Goal: Task Accomplishment & Management: Manage account settings

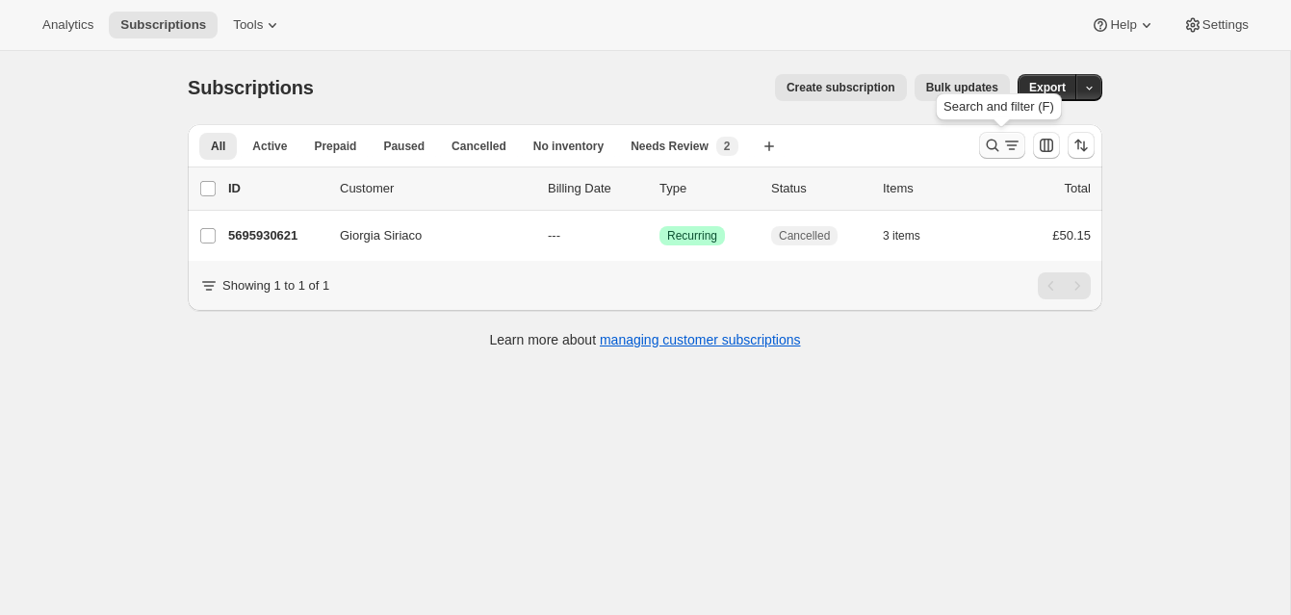
click at [991, 141] on icon "Search and filter results" at bounding box center [992, 145] width 19 height 19
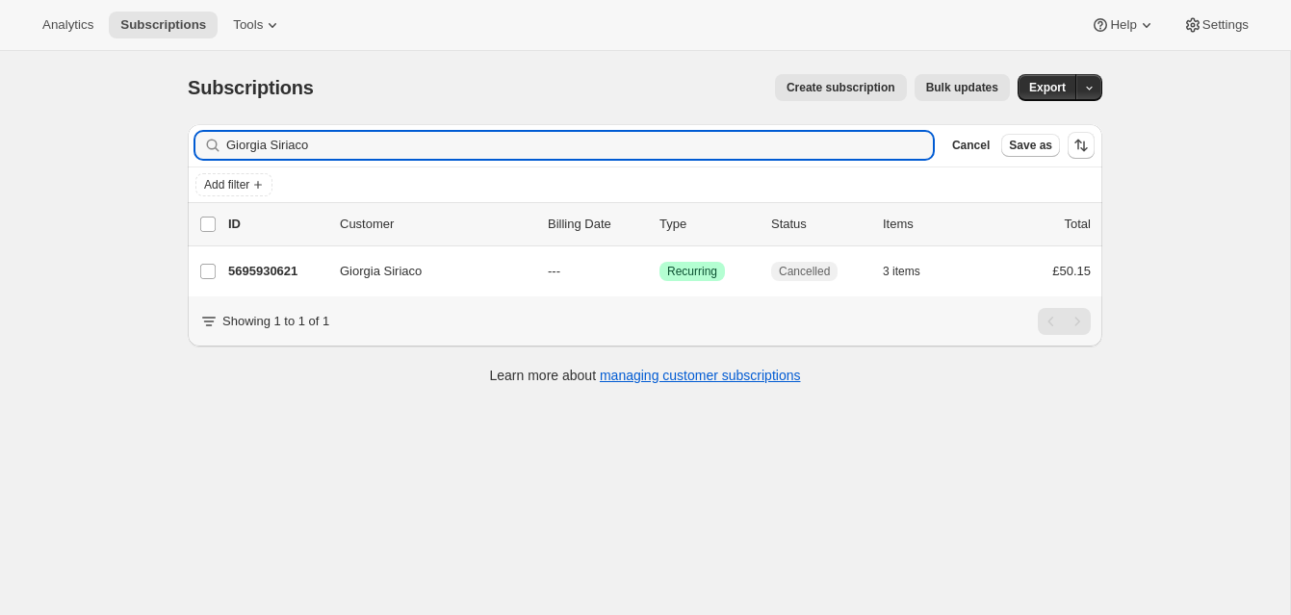
drag, startPoint x: 296, startPoint y: 141, endPoint x: 184, endPoint y: 131, distance: 112.2
click at [184, 131] on div "Filter subscribers Giorgia Siriaco Clear Cancel Save as Add filter 0 selected U…" at bounding box center [637, 257] width 930 height 296
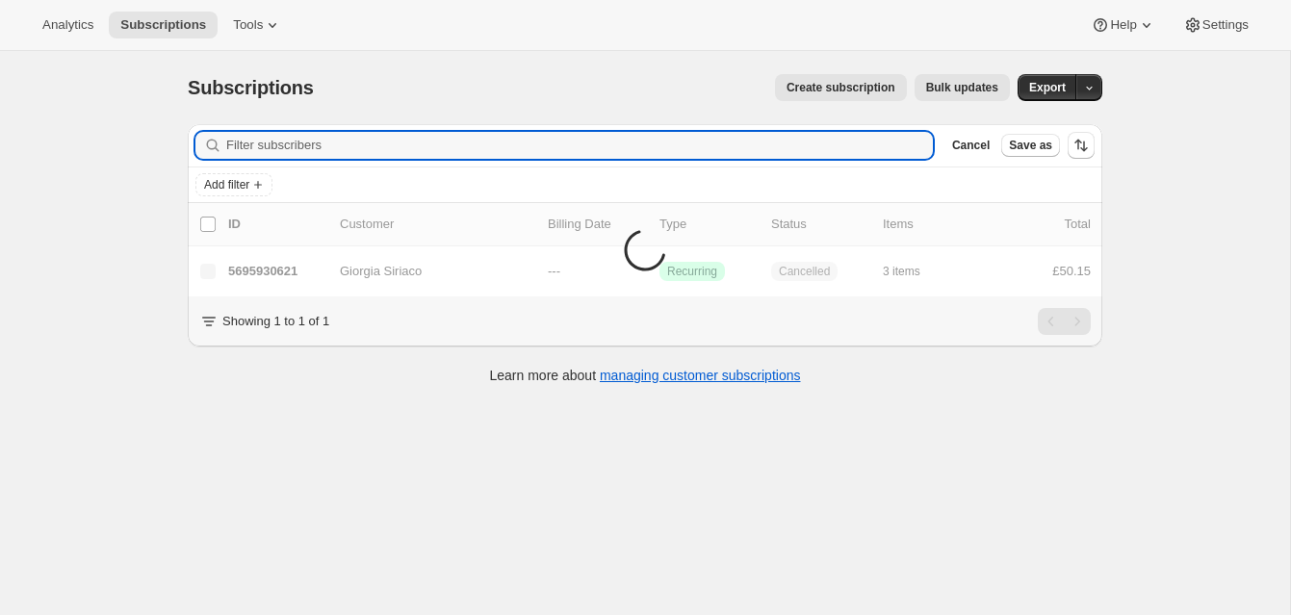
scroll to position [51, 0]
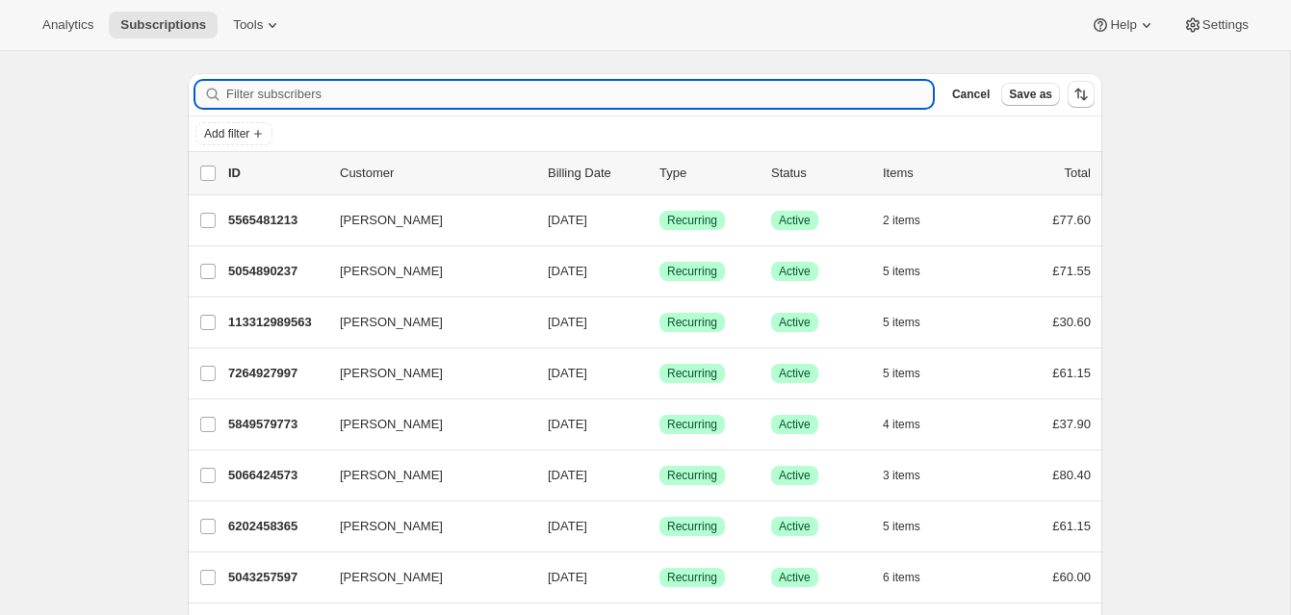
click at [262, 93] on input "Filter subscribers" at bounding box center [579, 94] width 707 height 27
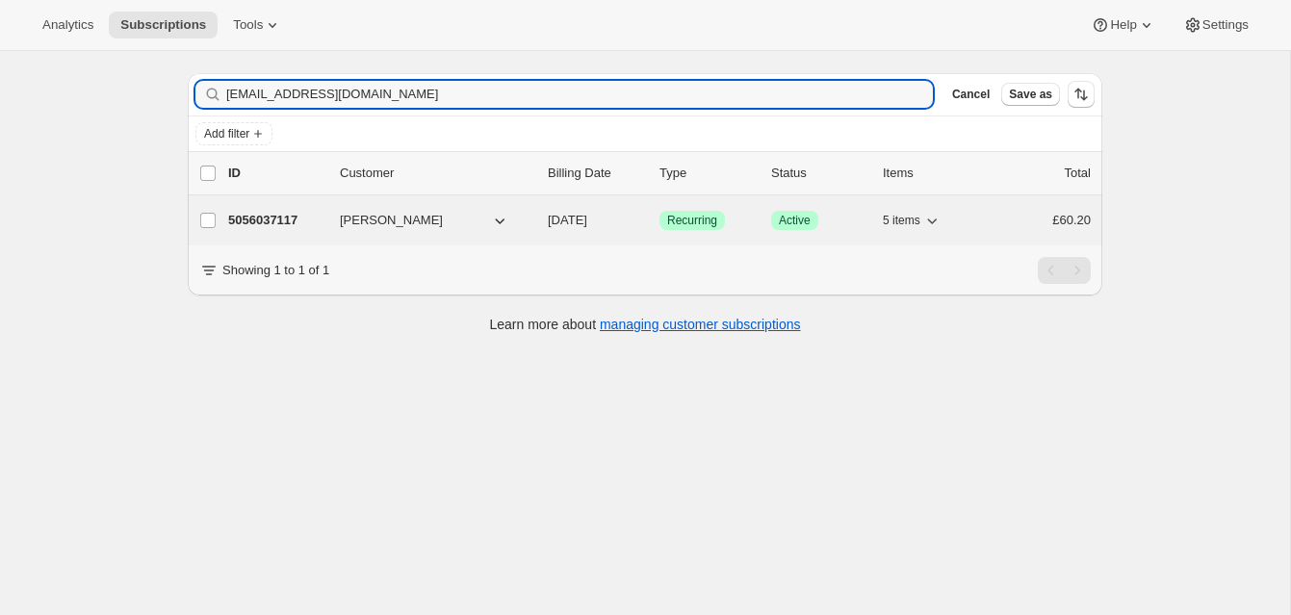
type input "[EMAIL_ADDRESS][DOMAIN_NAME]"
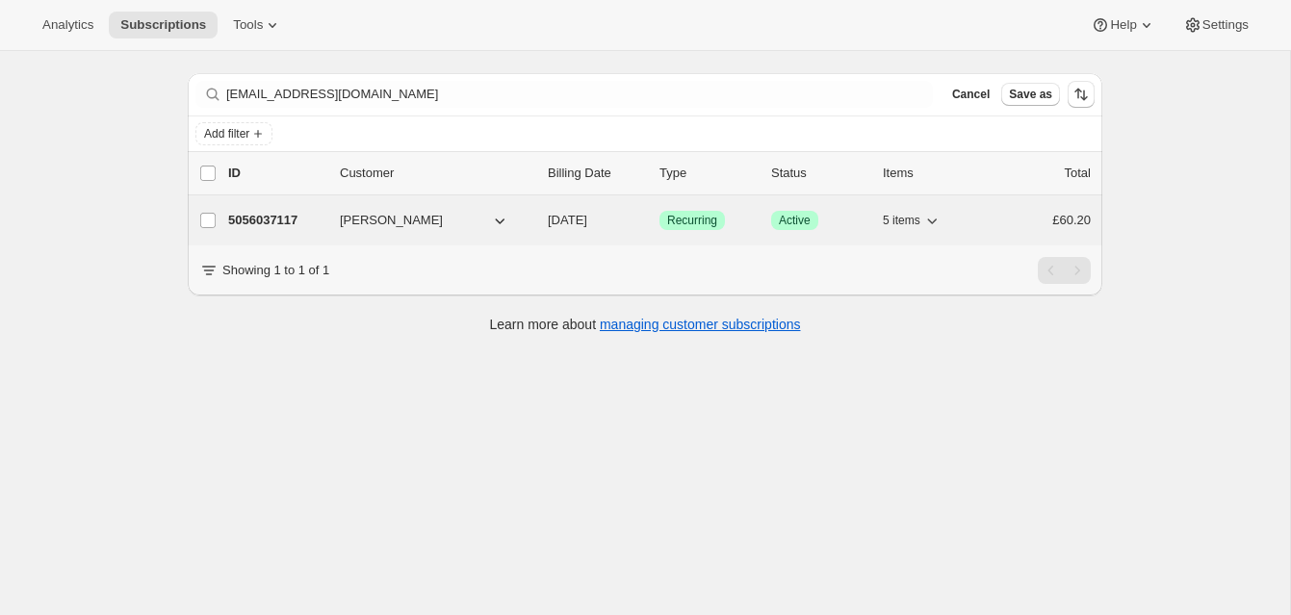
click at [283, 217] on p "5056037117" at bounding box center [276, 220] width 96 height 19
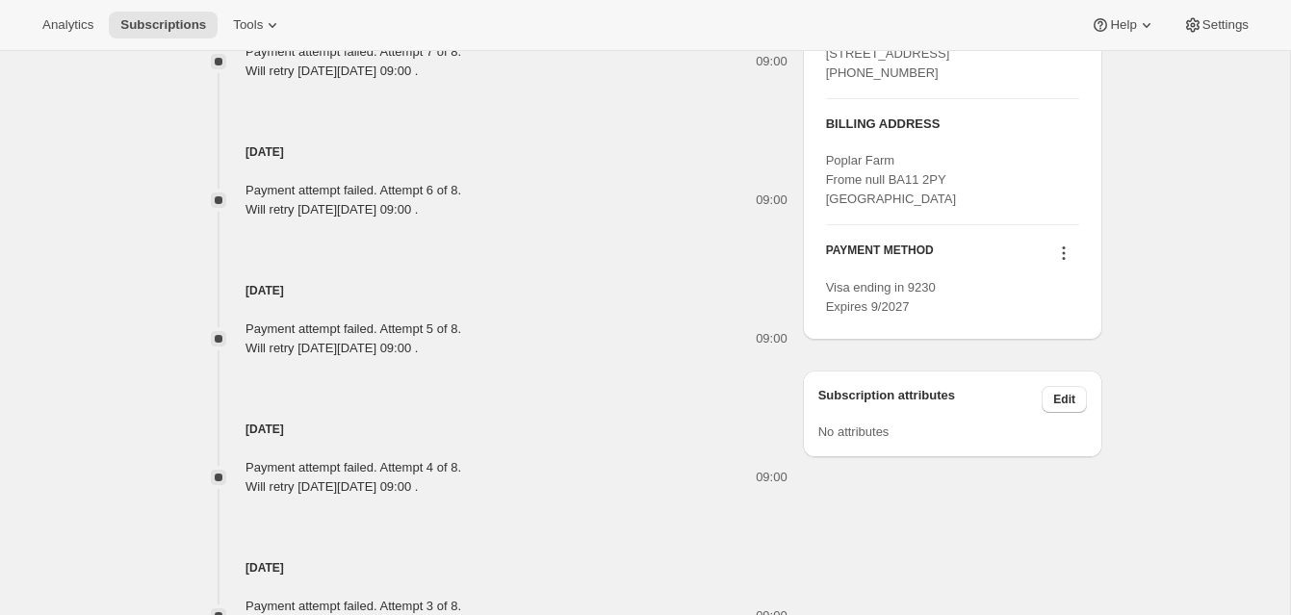
scroll to position [1054, 0]
click at [1062, 260] on icon at bounding box center [1063, 250] width 19 height 19
click at [1037, 343] on span "Send link to update card" at bounding box center [1058, 344] width 135 height 14
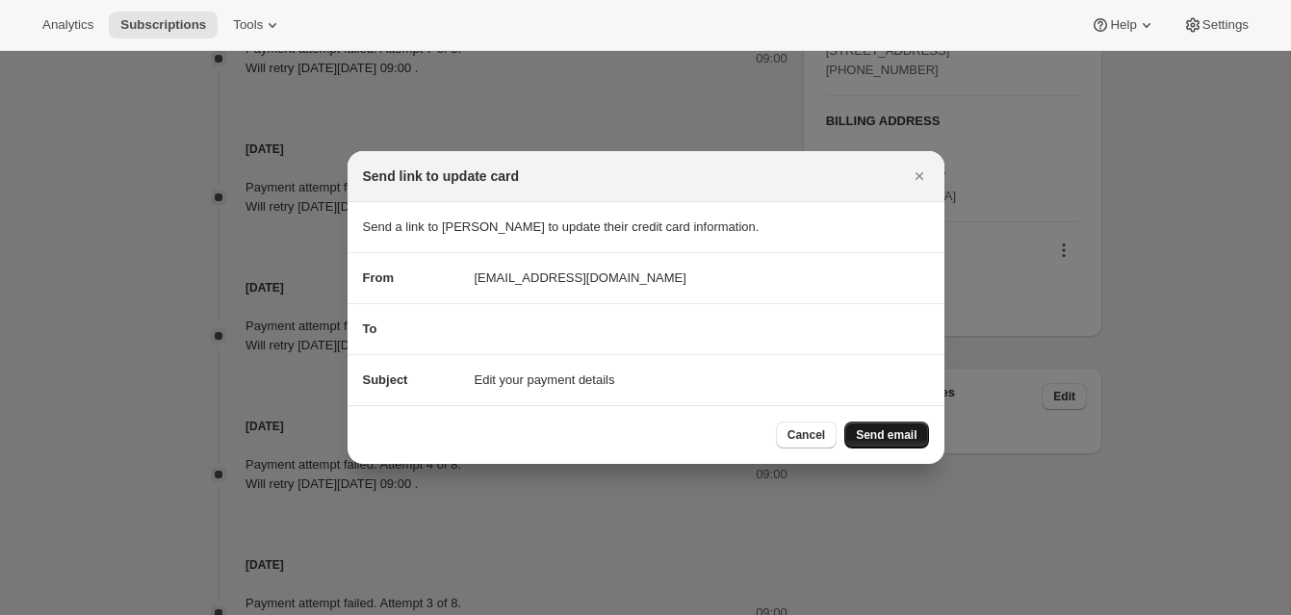
click at [881, 430] on span "Send email" at bounding box center [886, 434] width 61 height 15
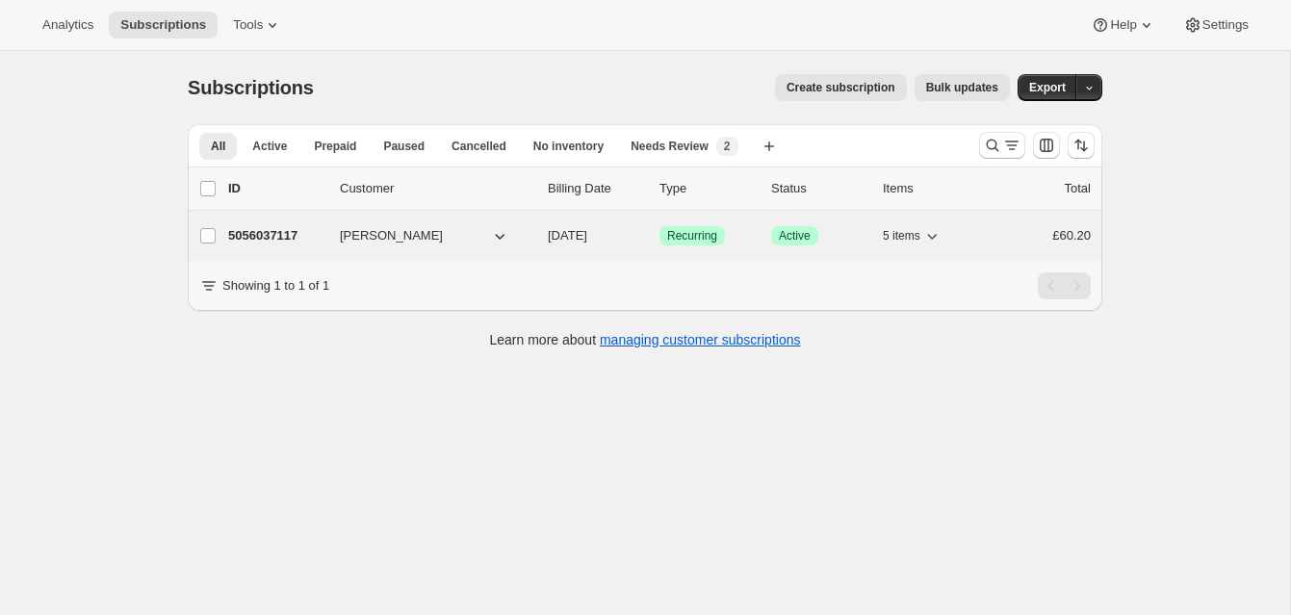
click at [302, 229] on p "5056037117" at bounding box center [276, 235] width 96 height 19
click at [287, 231] on p "5056037117" at bounding box center [276, 235] width 96 height 19
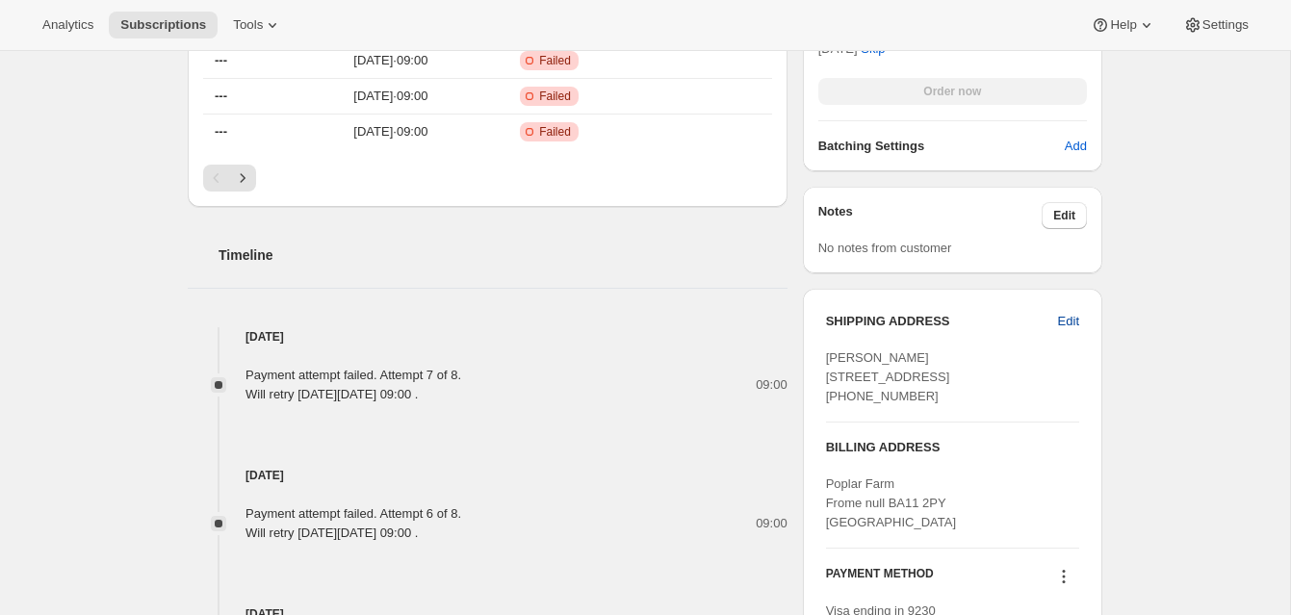
scroll to position [732, 0]
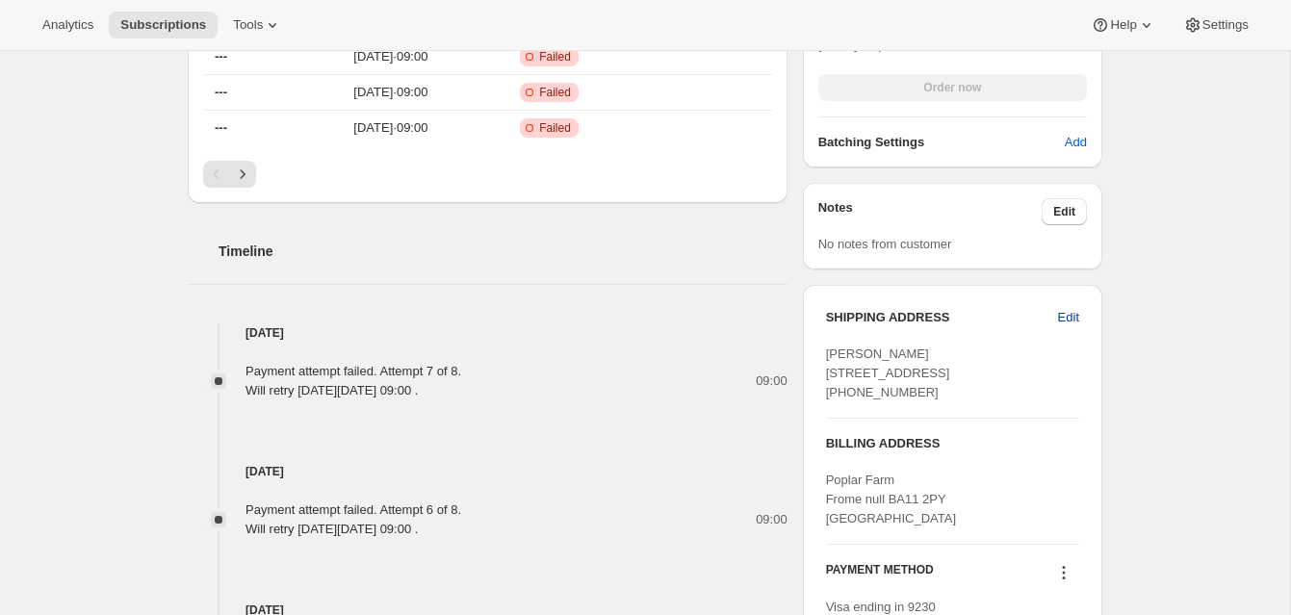
click at [1067, 315] on span "Edit" at bounding box center [1068, 317] width 21 height 19
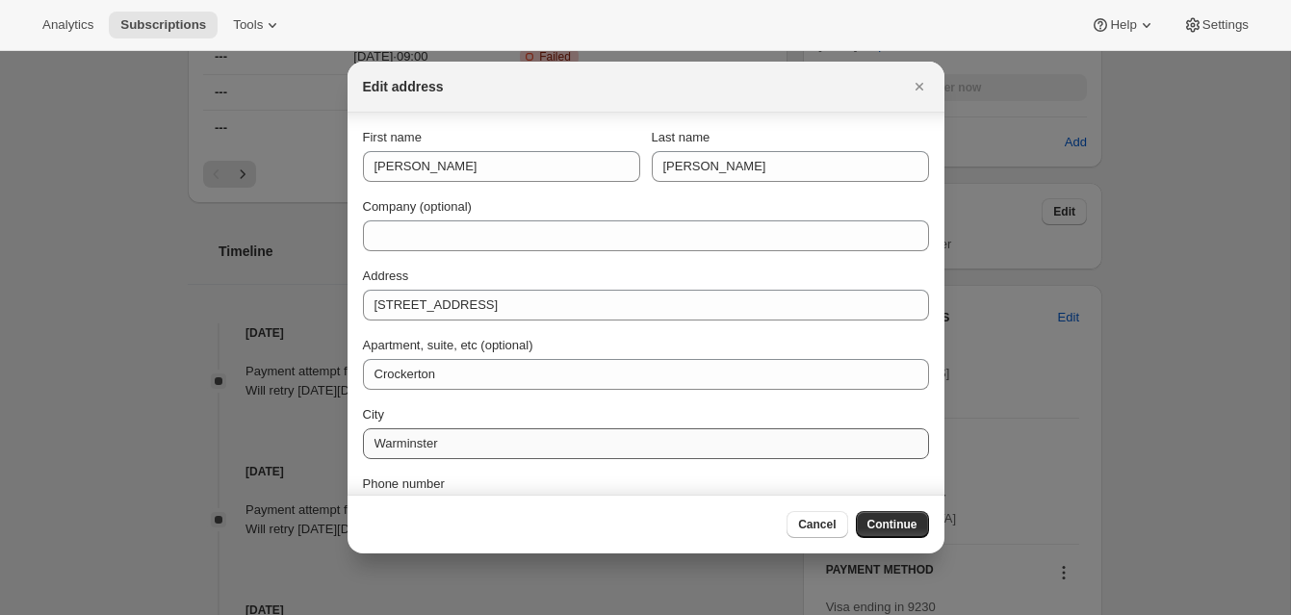
scroll to position [118, 0]
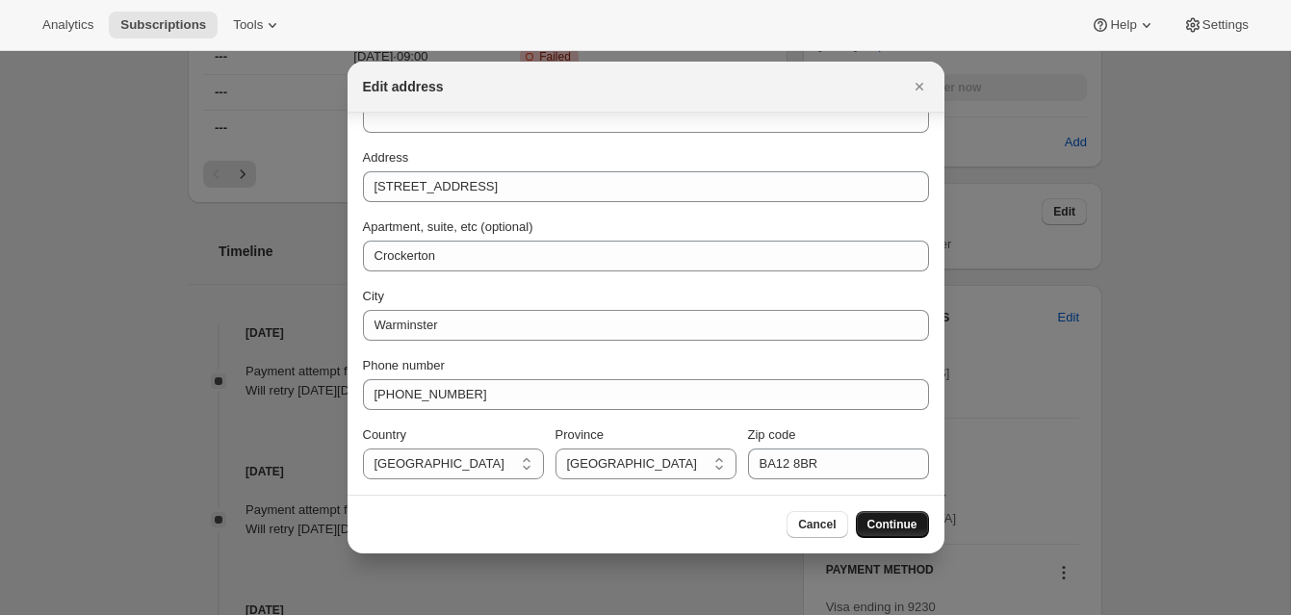
click at [889, 522] on span "Continue" at bounding box center [892, 524] width 50 height 15
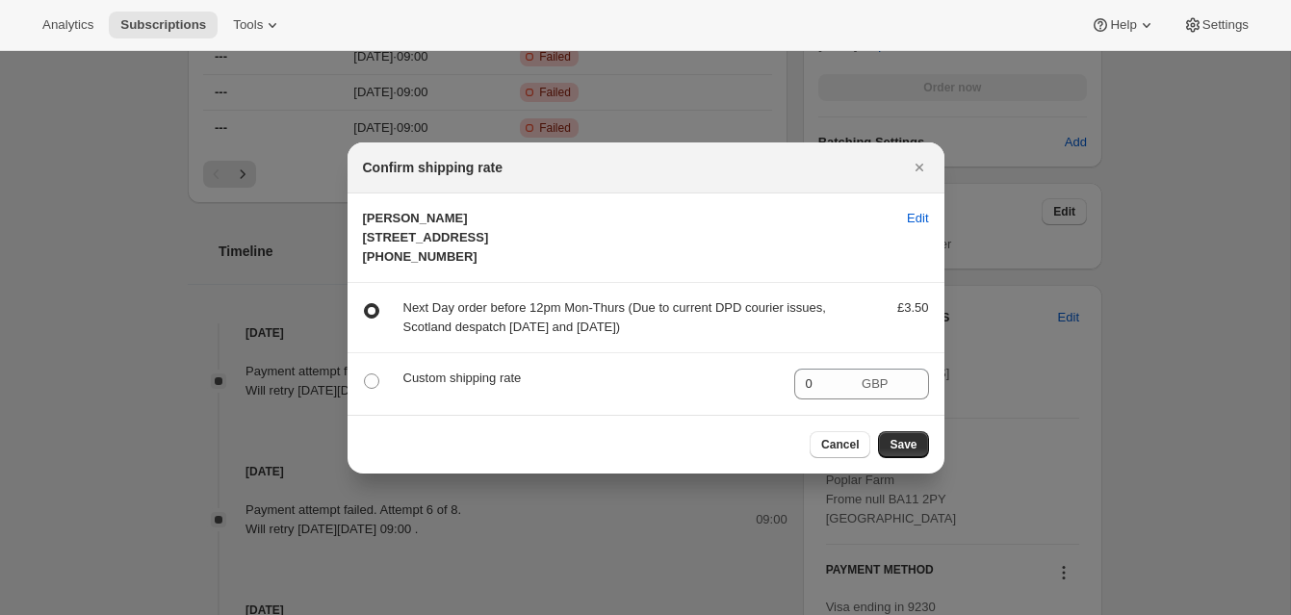
scroll to position [0, 0]
click at [895, 452] on span "Save" at bounding box center [902, 444] width 27 height 15
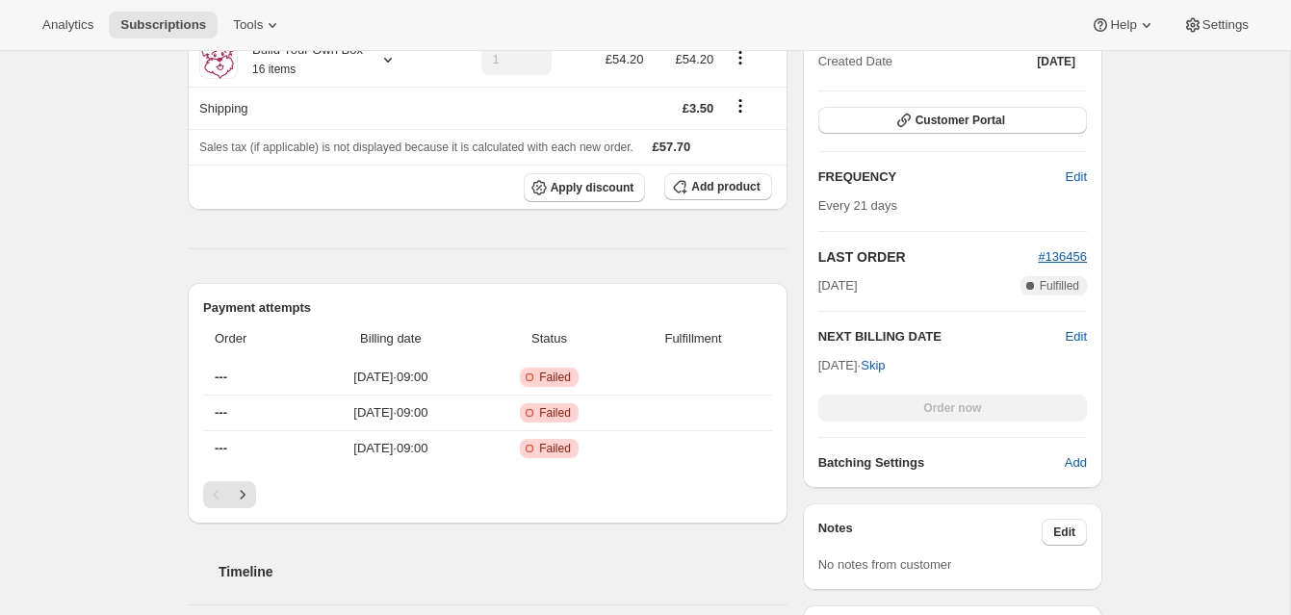
scroll to position [502, 0]
click at [939, 437] on div "Plan Success Active | Created Date 2 Nov 2022 Customer Portal FREQUENCY Edit Ev…" at bounding box center [952, 237] width 269 height 467
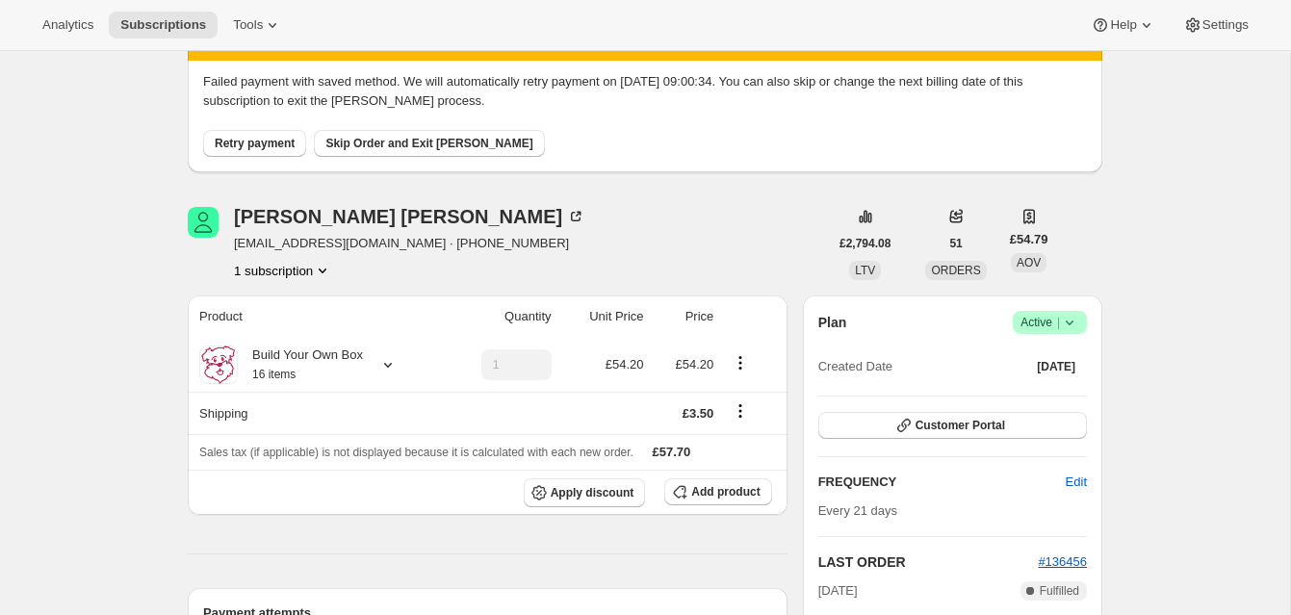
scroll to position [142, 0]
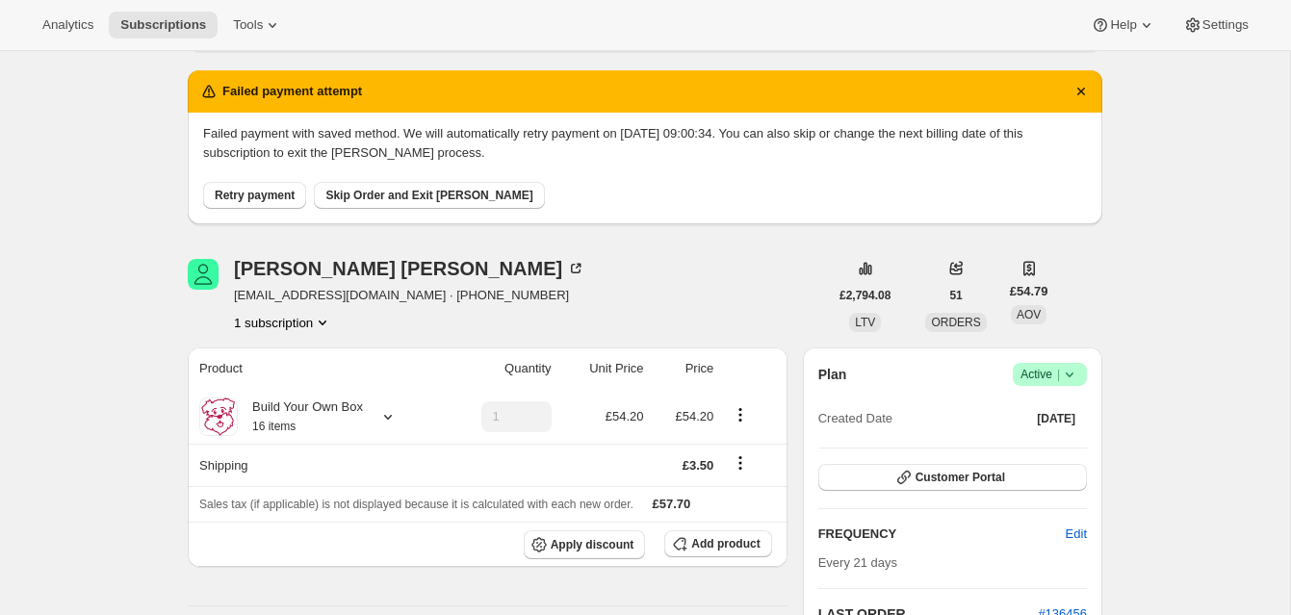
click at [409, 190] on span "Skip Order and Exit [PERSON_NAME]" at bounding box center [428, 195] width 207 height 15
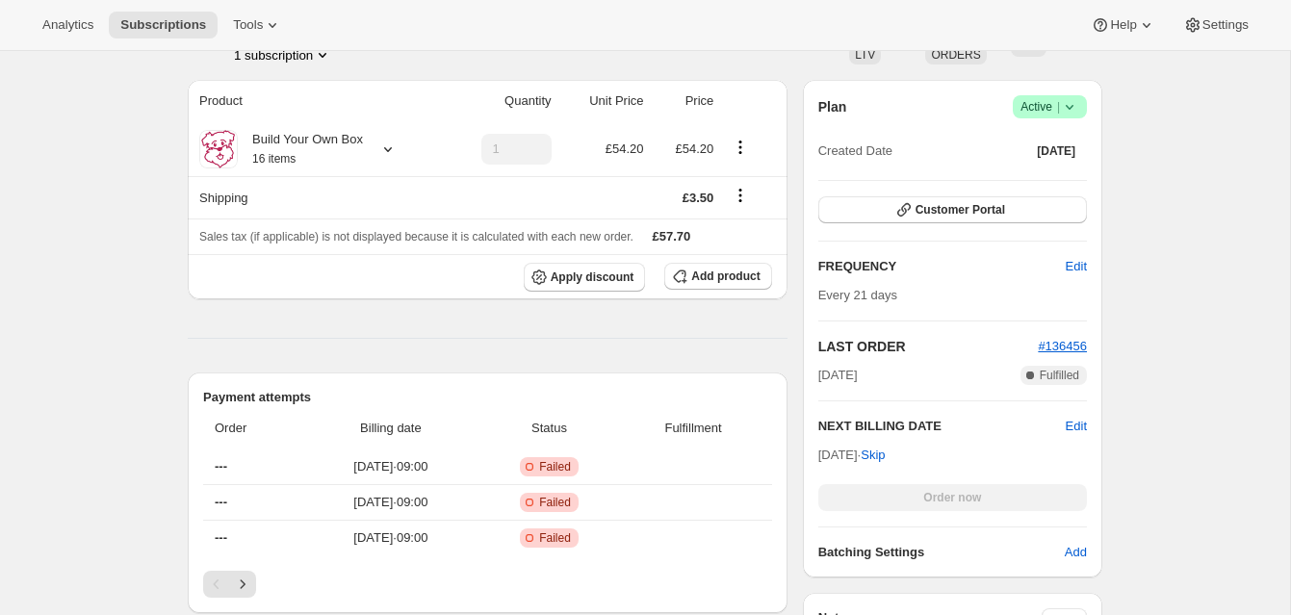
scroll to position [500, 0]
click at [1071, 420] on span "Edit" at bounding box center [1076, 425] width 21 height 19
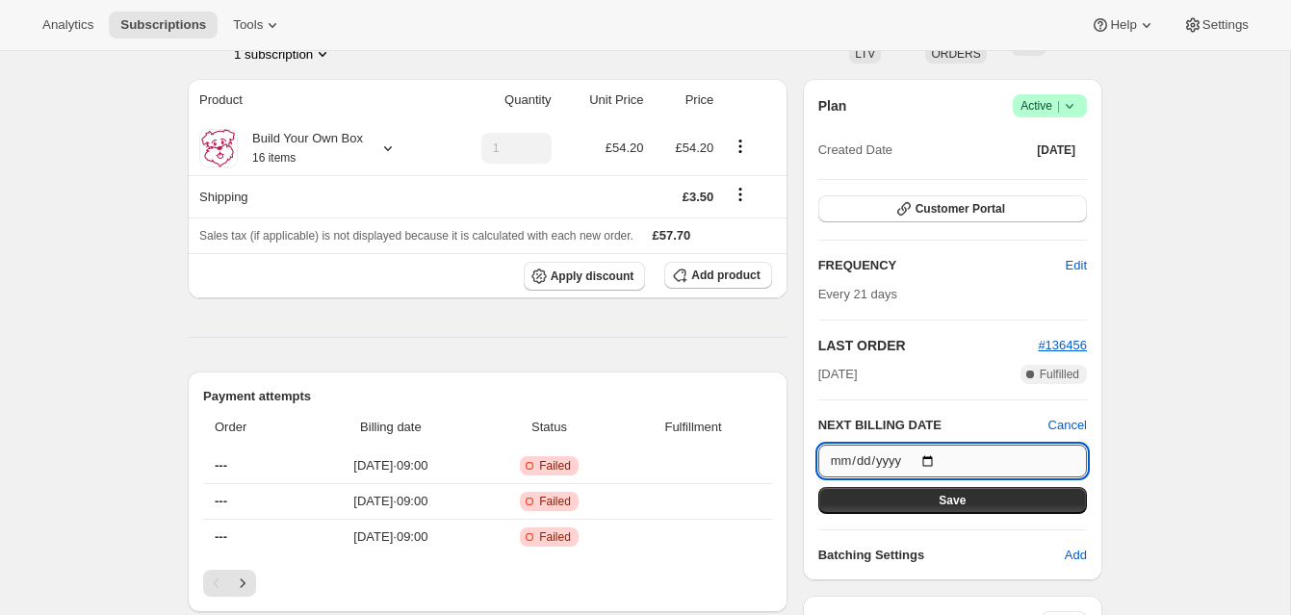
click at [935, 457] on input "2025-11-12" at bounding box center [952, 461] width 269 height 33
type input "2025-10-10"
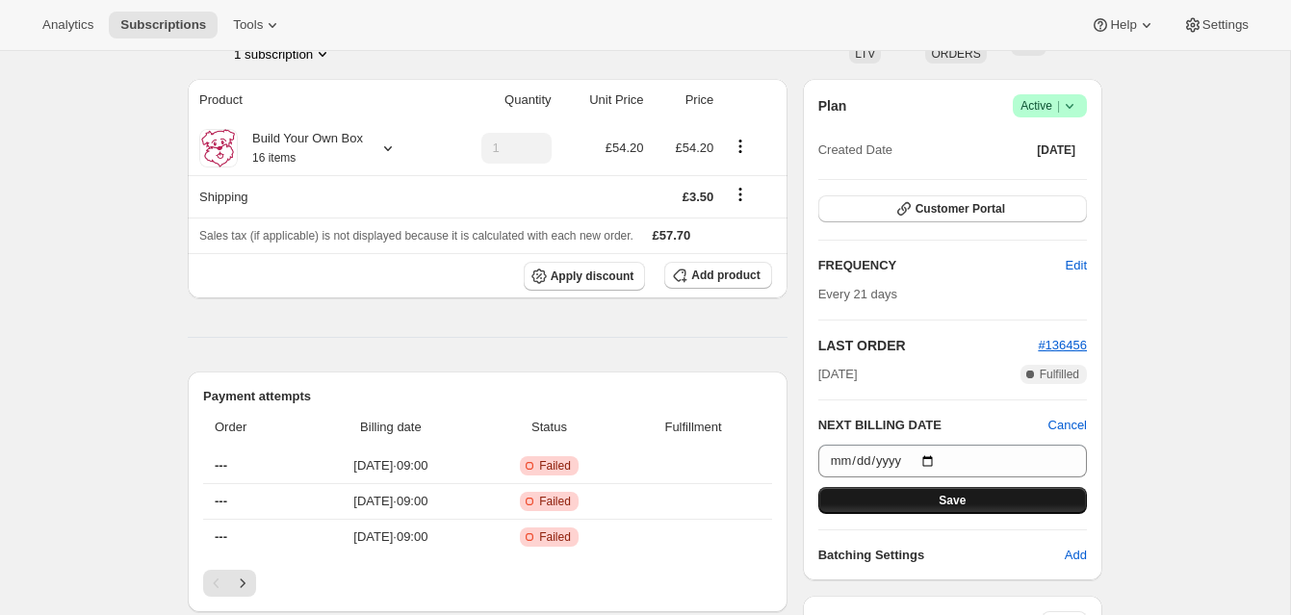
click at [984, 494] on button "Save" at bounding box center [952, 500] width 269 height 27
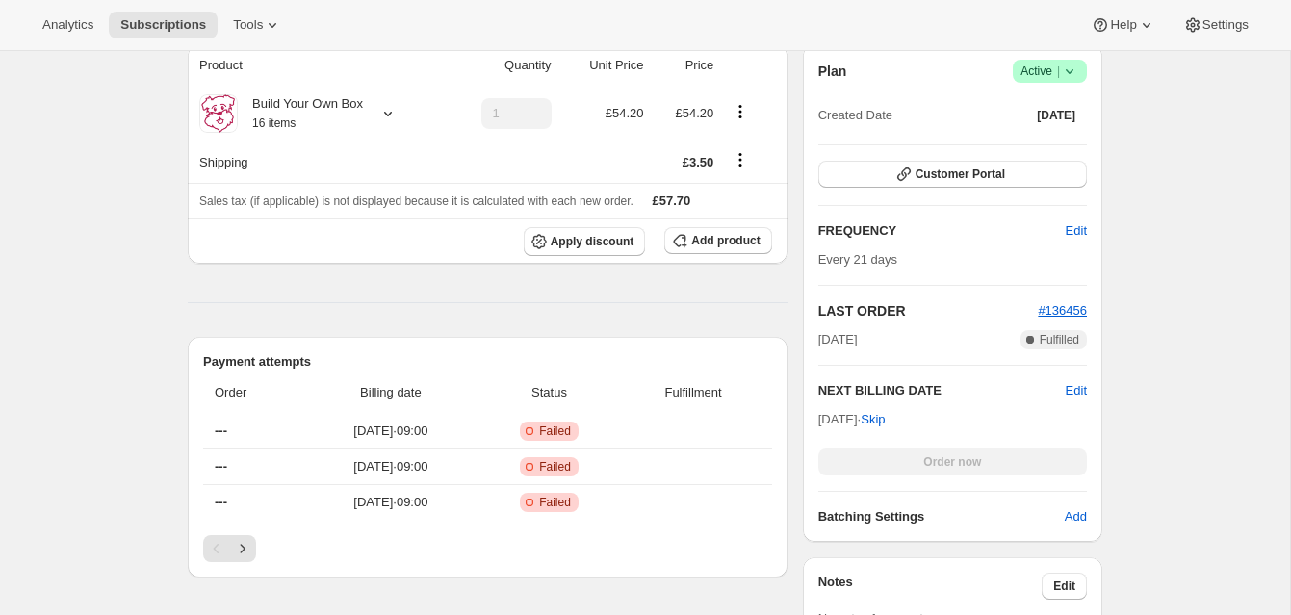
scroll to position [624, 0]
click at [962, 455] on div "Order now" at bounding box center [952, 461] width 269 height 27
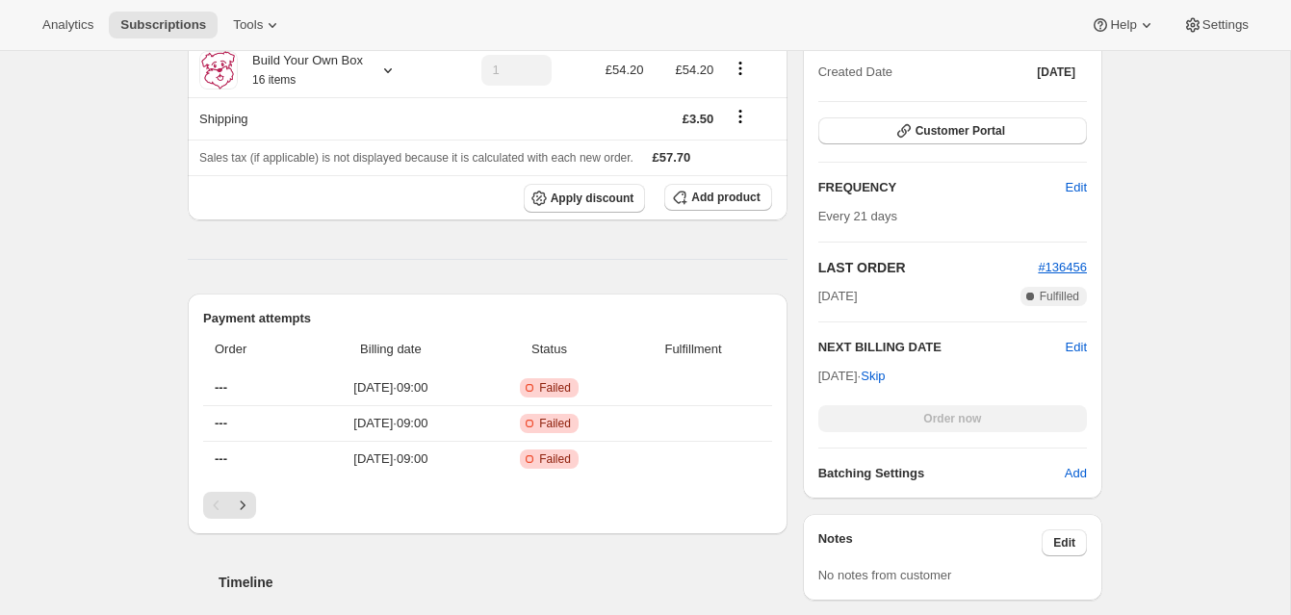
scroll to position [671, 0]
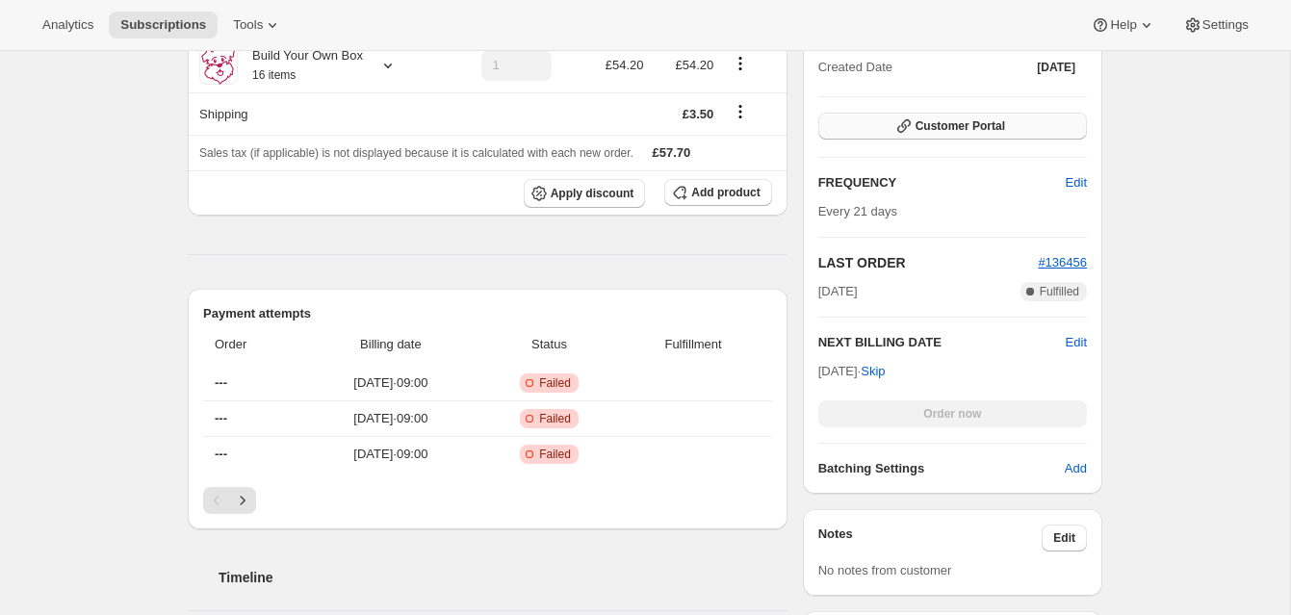
click at [951, 119] on span "Customer Portal" at bounding box center [960, 125] width 90 height 15
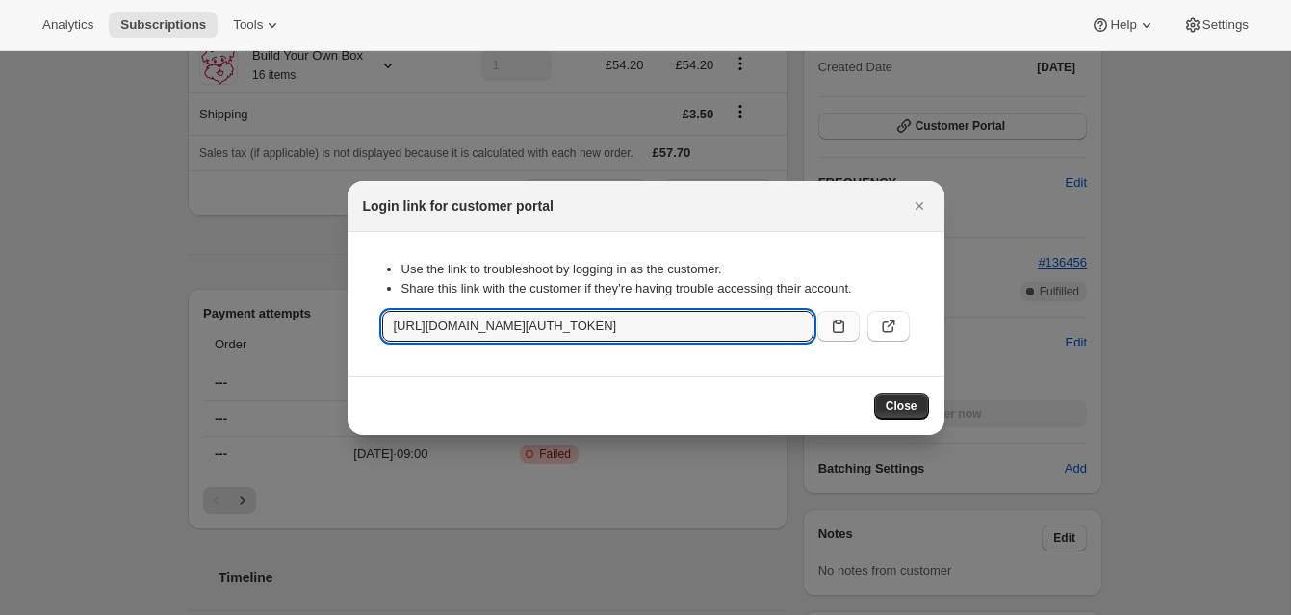
scroll to position [0, 2337]
drag, startPoint x: 386, startPoint y: 326, endPoint x: 792, endPoint y: 321, distance: 406.2
click at [810, 321] on input "https://poppyspicnic.co.uk/tools/bundle-subscriptions?authToken=eyJhbGciOiJIUzI…" at bounding box center [597, 326] width 431 height 31
type input "https://poppyspicnic.co.uk/tools/bundle-subscriptions?authToken=eyJhbGciOiJIUzI…"
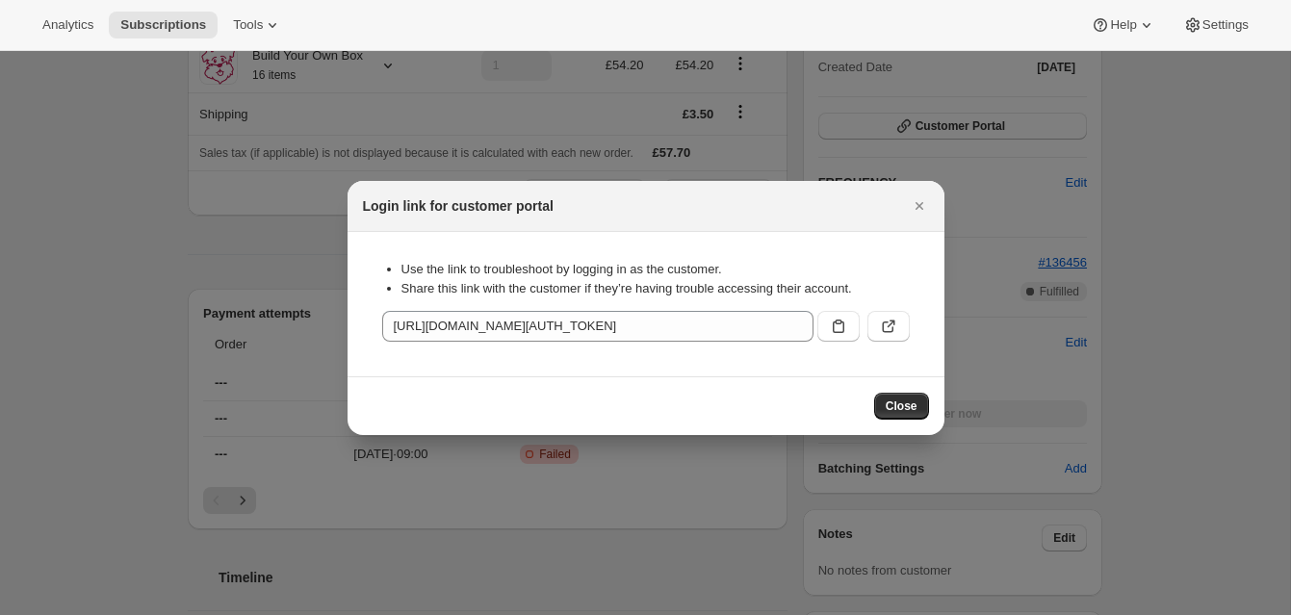
drag, startPoint x: 918, startPoint y: 203, endPoint x: 930, endPoint y: 210, distance: 13.4
click at [918, 204] on icon "Close" at bounding box center [919, 205] width 19 height 19
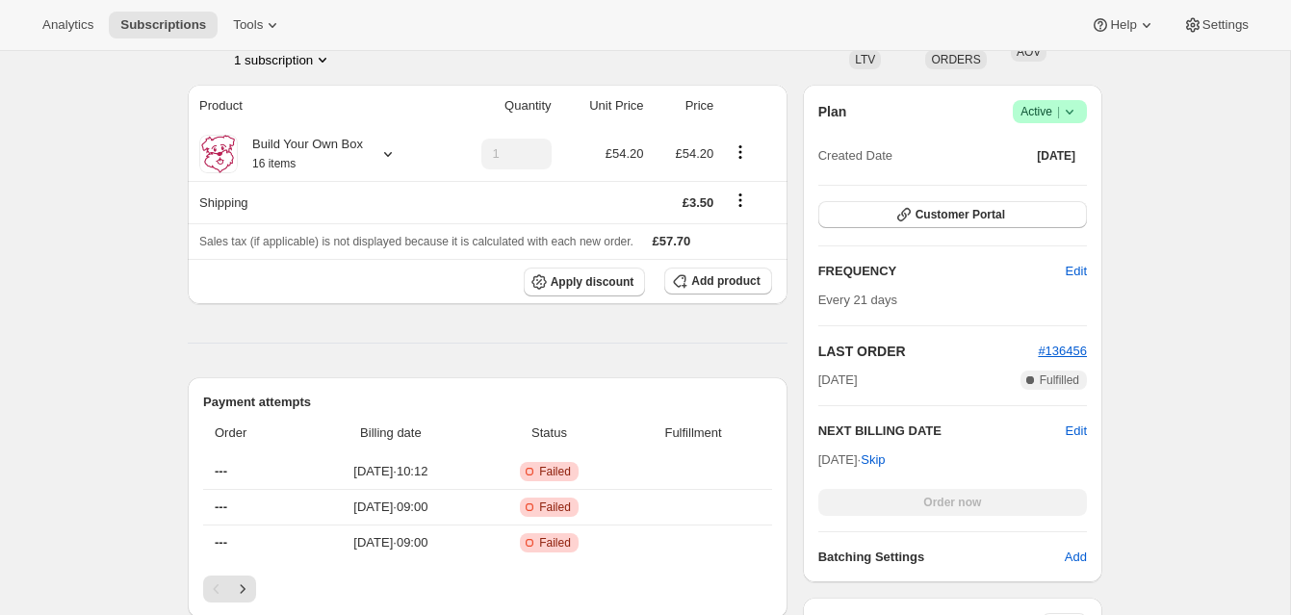
scroll to position [268, 0]
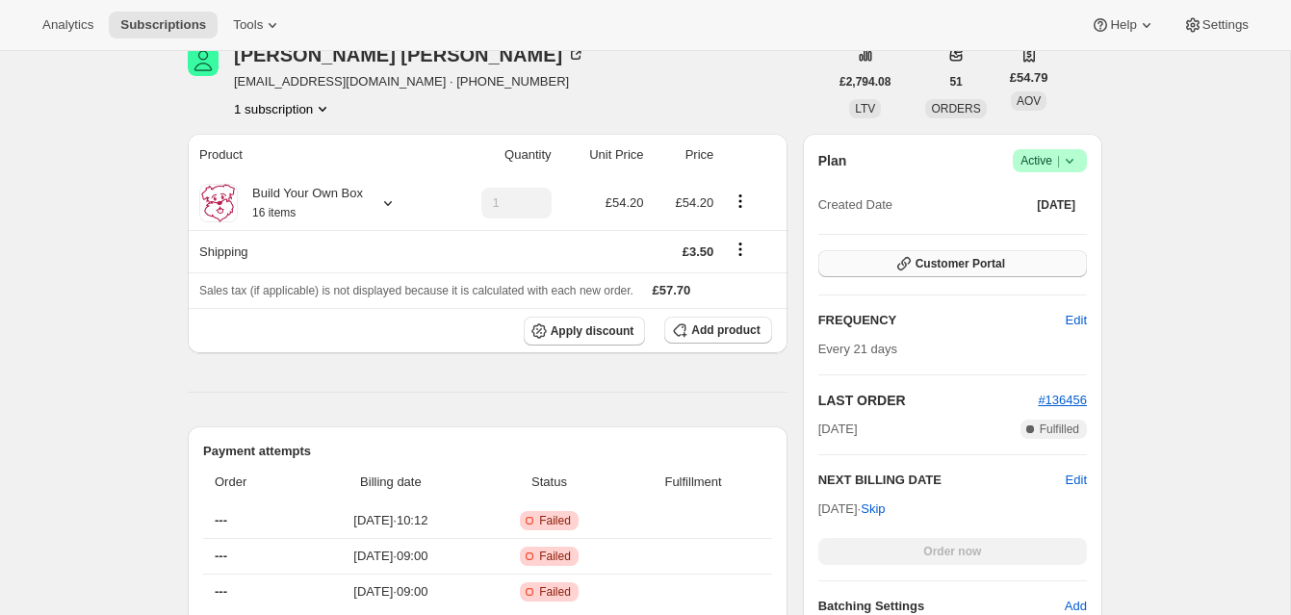
click at [1013, 257] on button "Customer Portal" at bounding box center [952, 263] width 269 height 27
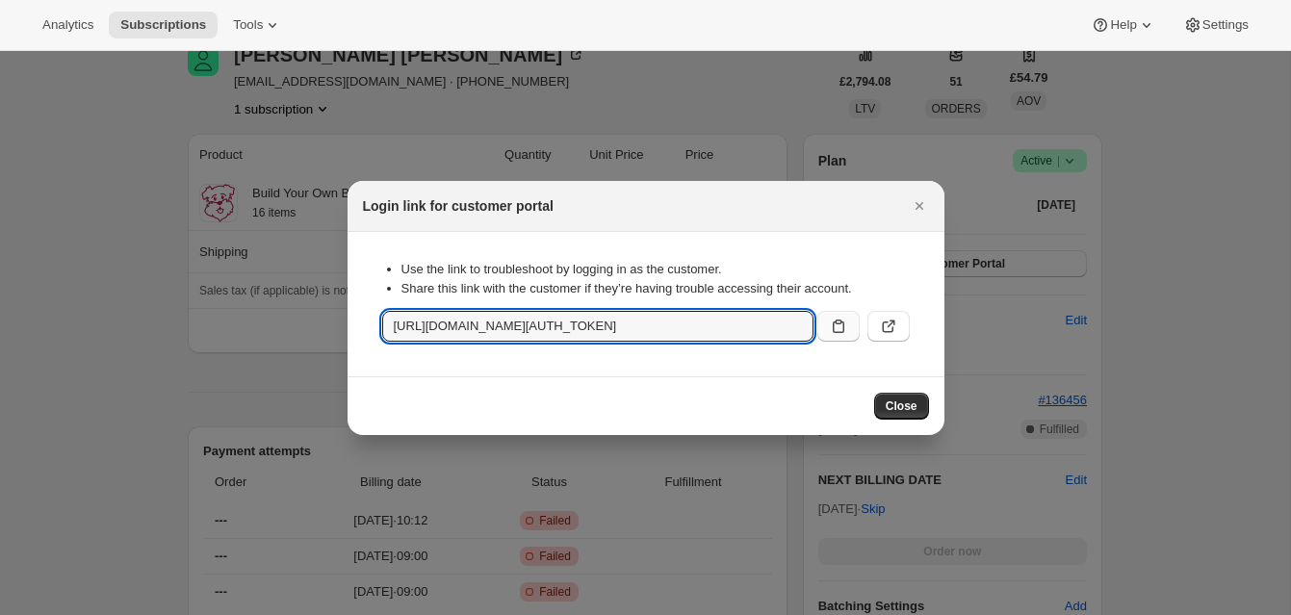
scroll to position [0, 2357]
drag, startPoint x: 390, startPoint y: 327, endPoint x: 824, endPoint y: 321, distance: 434.2
click at [832, 321] on div "https://poppyspicnic.co.uk/tools/bundle-subscriptions?authToken=eyJhbGciOiJIUzI…" at bounding box center [645, 326] width 527 height 31
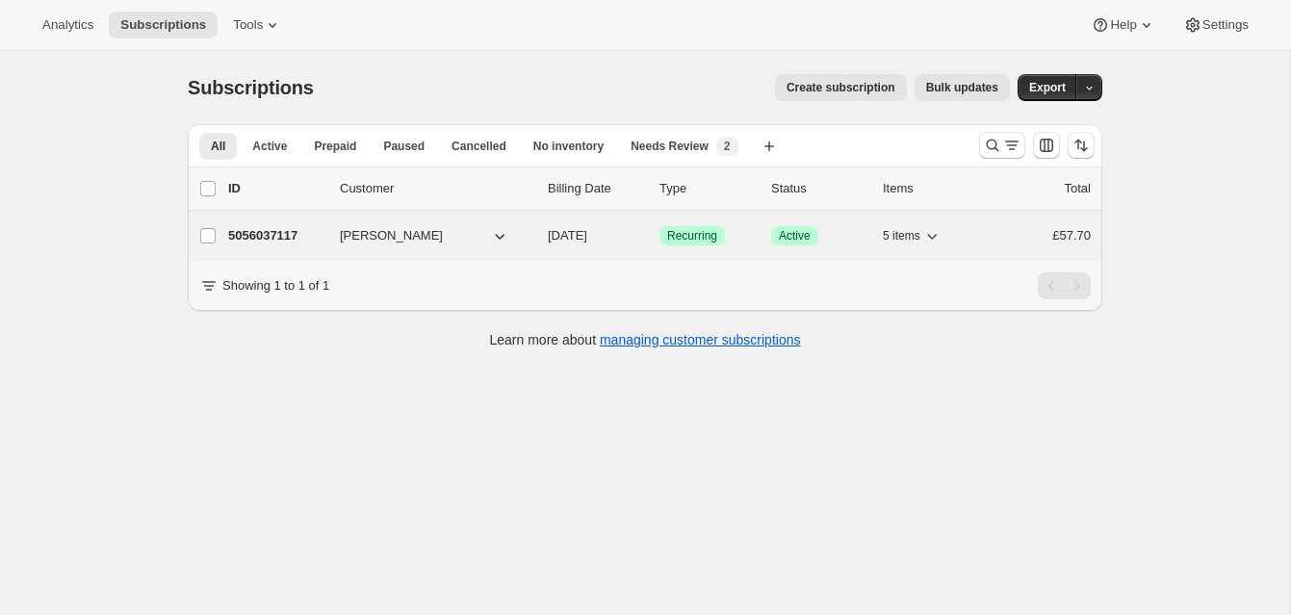
click at [356, 232] on span "Lucy Turner" at bounding box center [391, 235] width 103 height 19
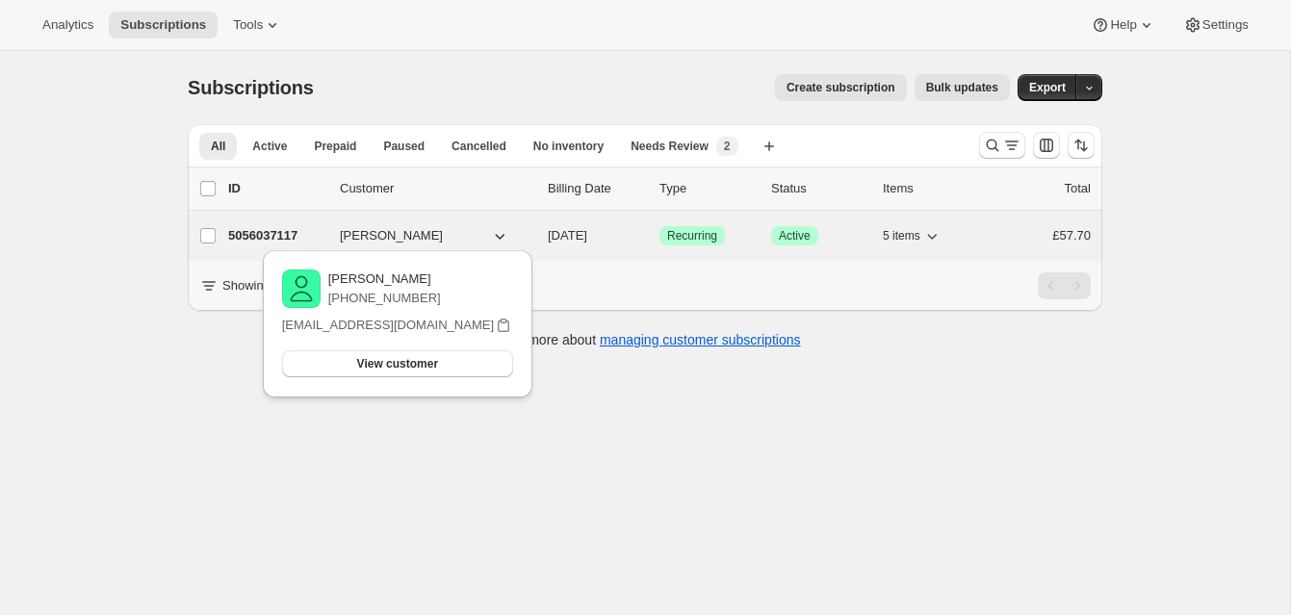
click at [259, 232] on p "5056037117" at bounding box center [276, 235] width 96 height 19
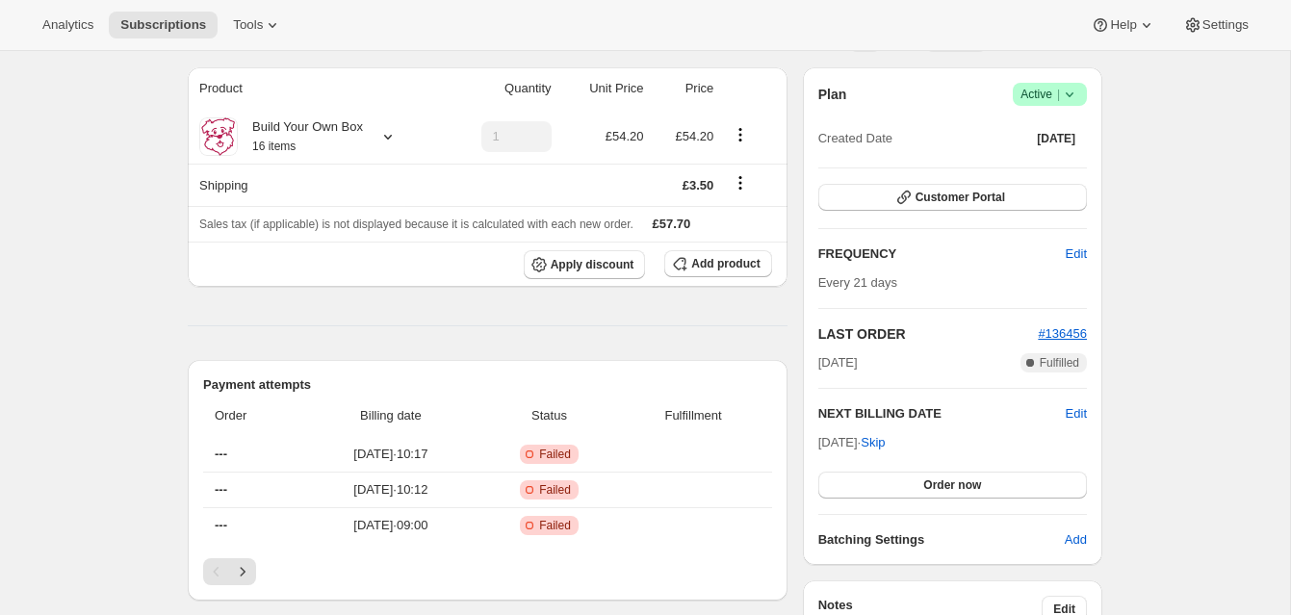
scroll to position [164, 0]
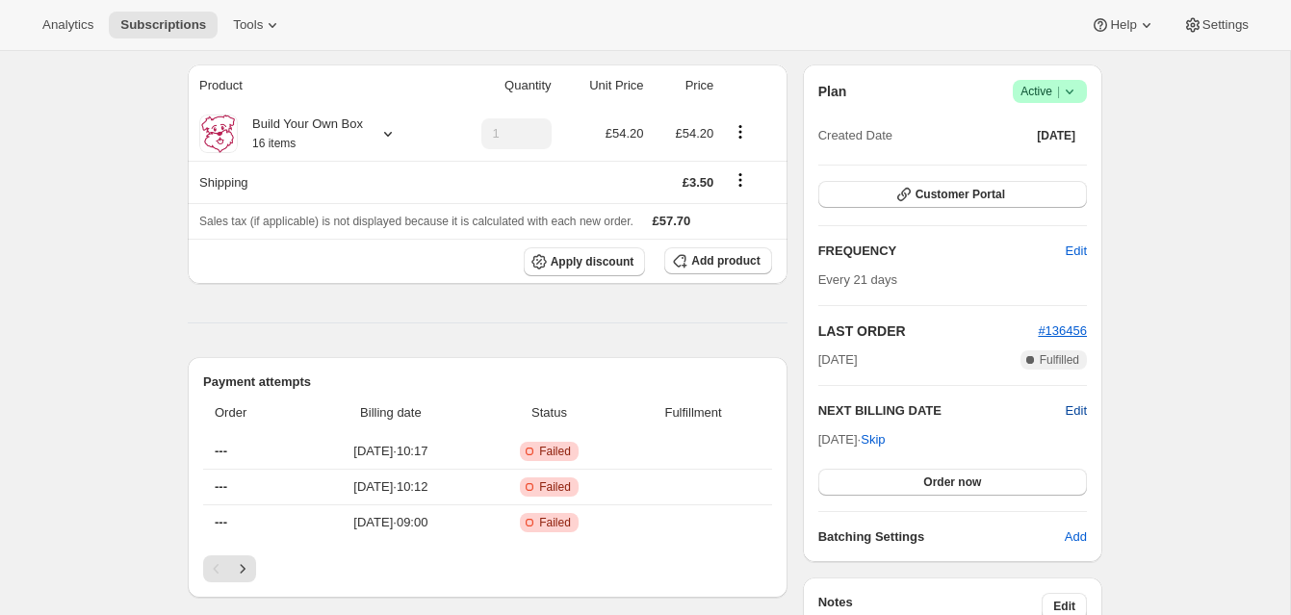
click at [1078, 408] on span "Edit" at bounding box center [1076, 410] width 21 height 19
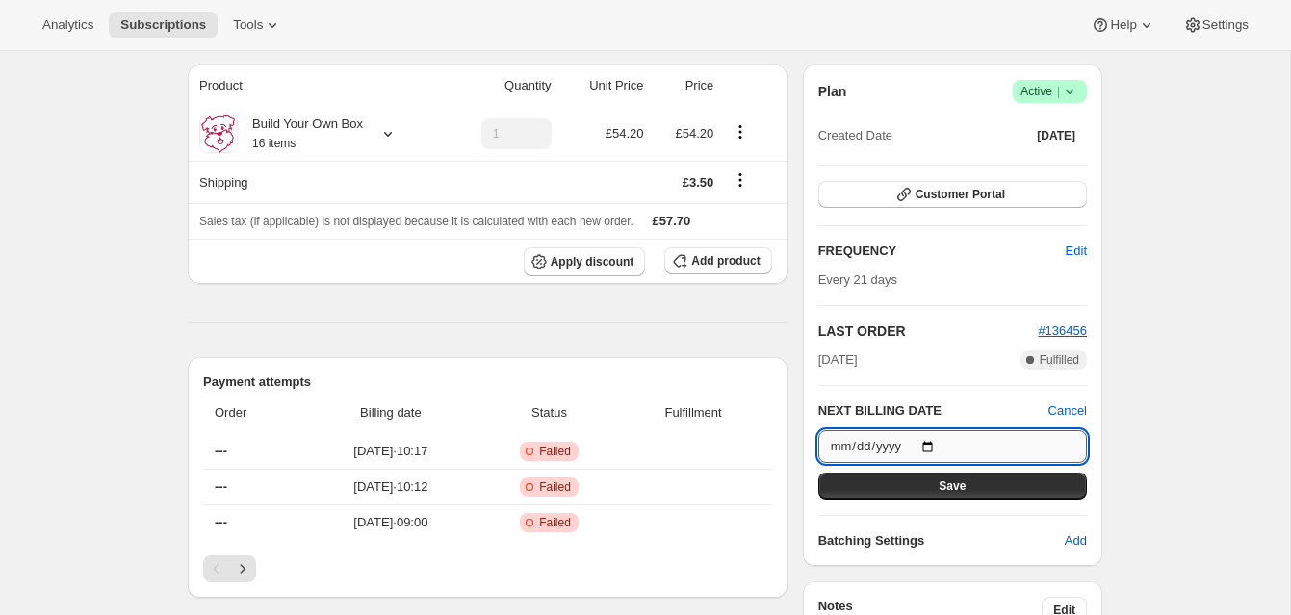
click at [937, 444] on input "2025-11-20" at bounding box center [952, 446] width 269 height 33
type input "2025-10-10"
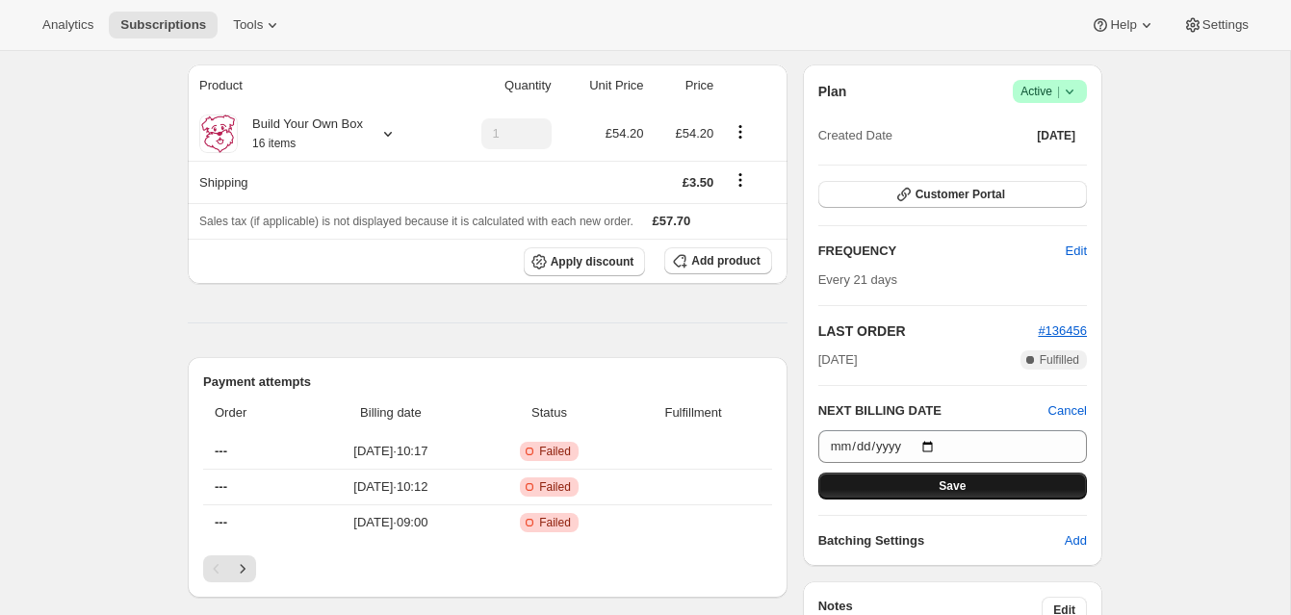
click at [969, 480] on button "Save" at bounding box center [952, 486] width 269 height 27
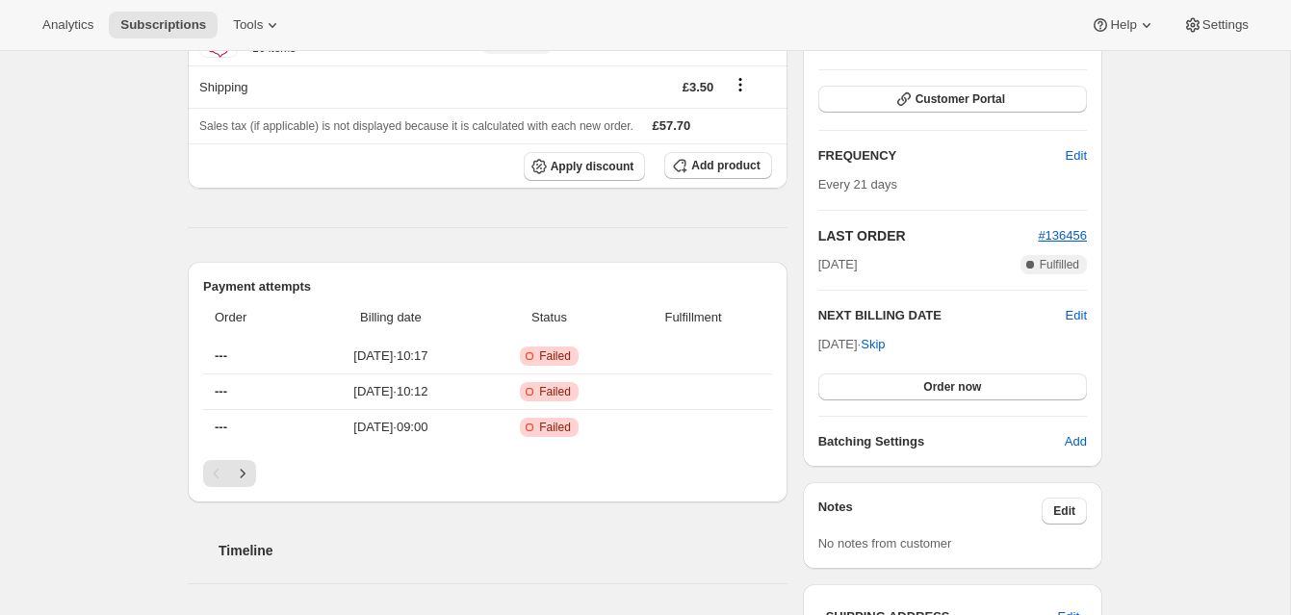
scroll to position [349, 0]
click at [931, 378] on span "Order now" at bounding box center [952, 384] width 58 height 15
click at [931, 378] on span "Click to confirm" at bounding box center [953, 384] width 88 height 15
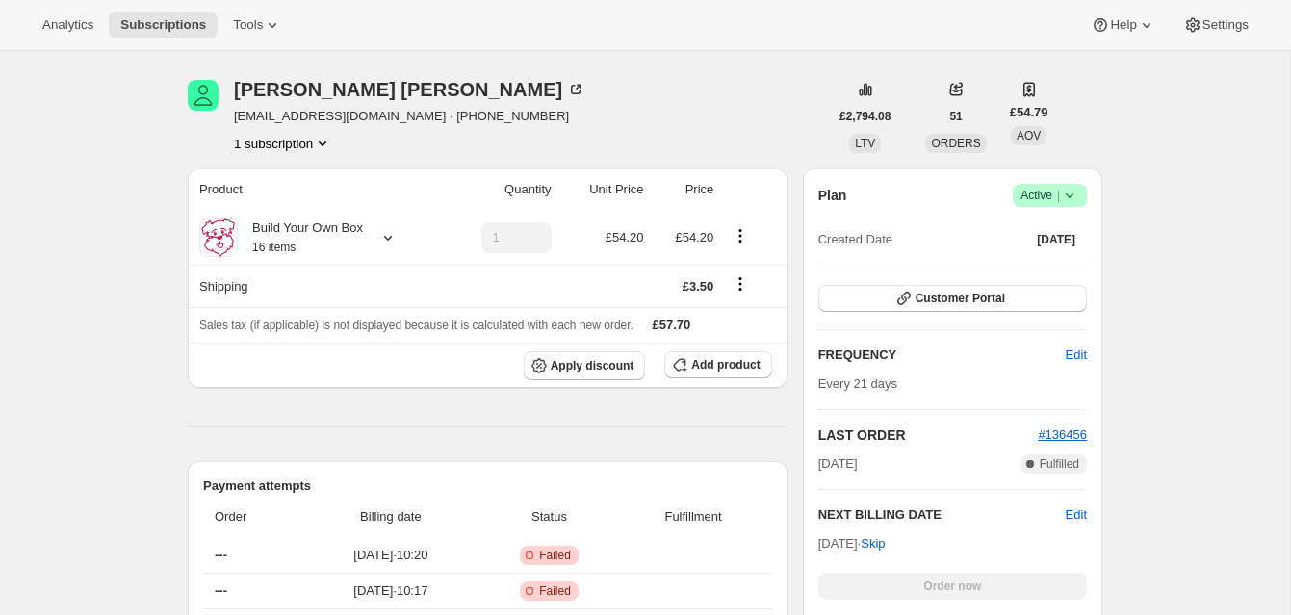
scroll to position [229, 0]
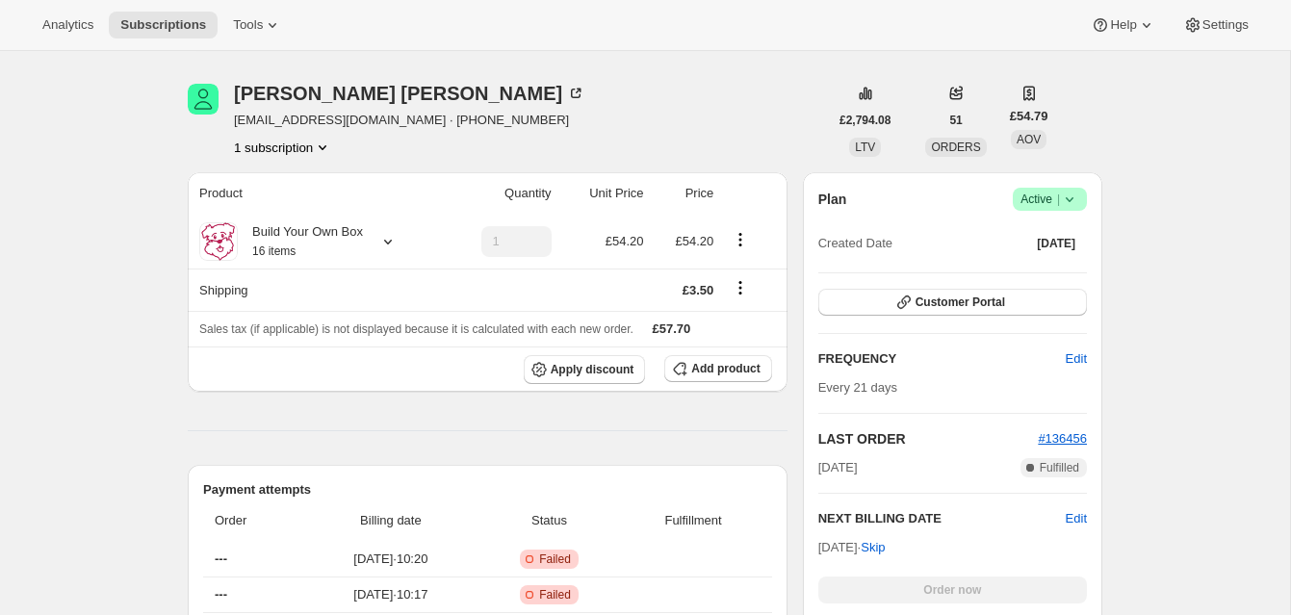
click at [1043, 193] on span "Active |" at bounding box center [1049, 199] width 59 height 19
click at [1044, 266] on span "Cancel subscription" at bounding box center [1044, 270] width 109 height 14
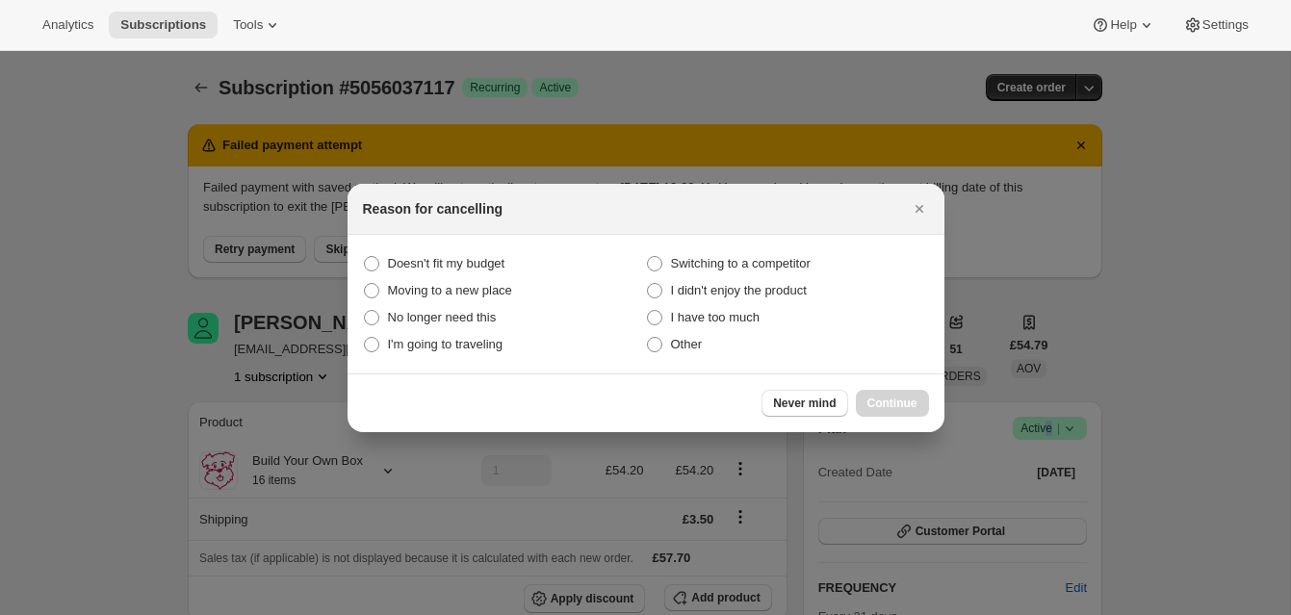
scroll to position [0, 0]
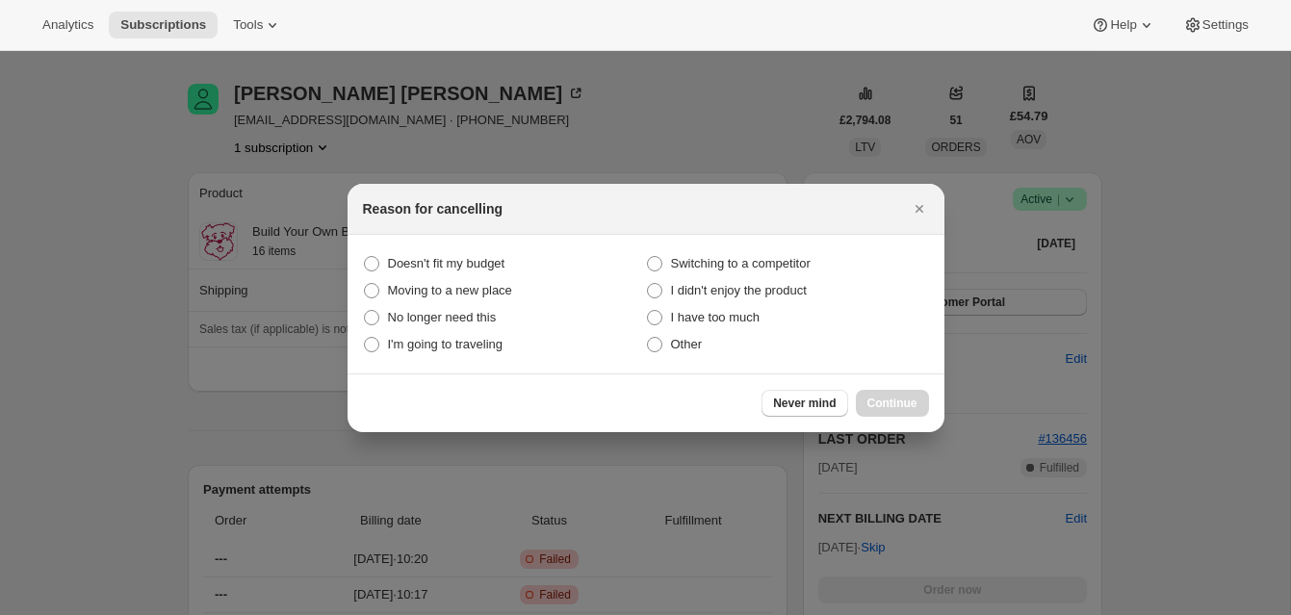
drag, startPoint x: 653, startPoint y: 346, endPoint x: 742, endPoint y: 376, distance: 94.7
click at [653, 346] on span ":r16:" at bounding box center [654, 344] width 15 height 15
click at [648, 338] on input "Other" at bounding box center [647, 337] width 1 height 1
radio input "true"
click at [904, 394] on button "Continue" at bounding box center [892, 403] width 73 height 27
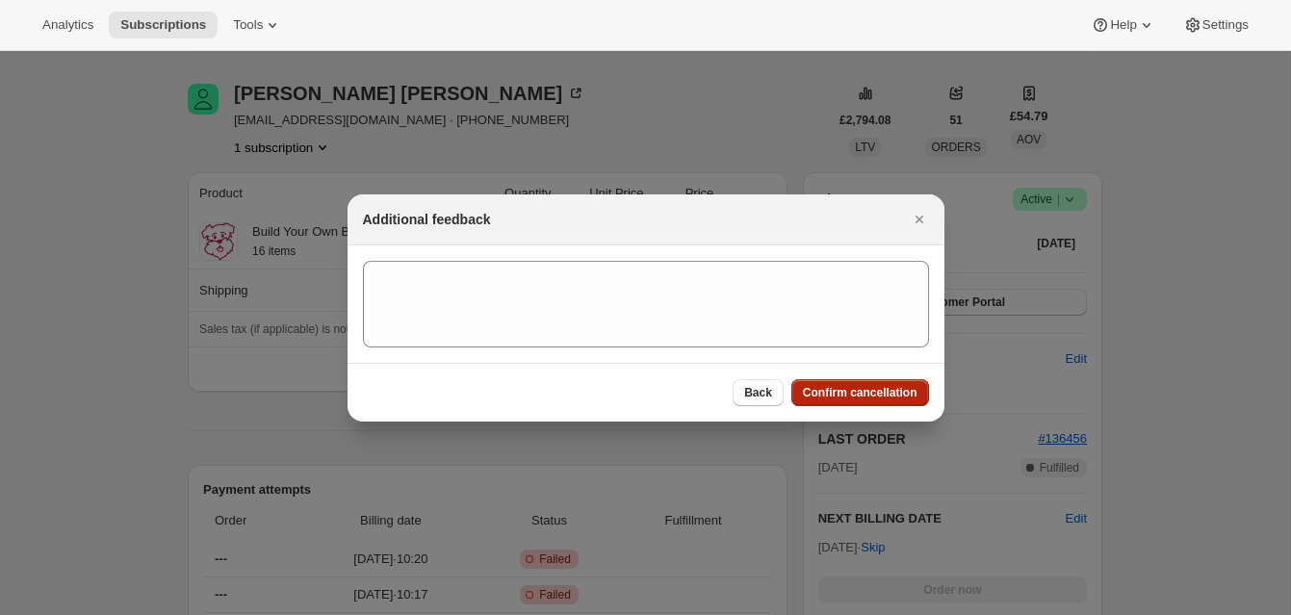
click at [885, 385] on span "Confirm cancellation" at bounding box center [860, 392] width 115 height 15
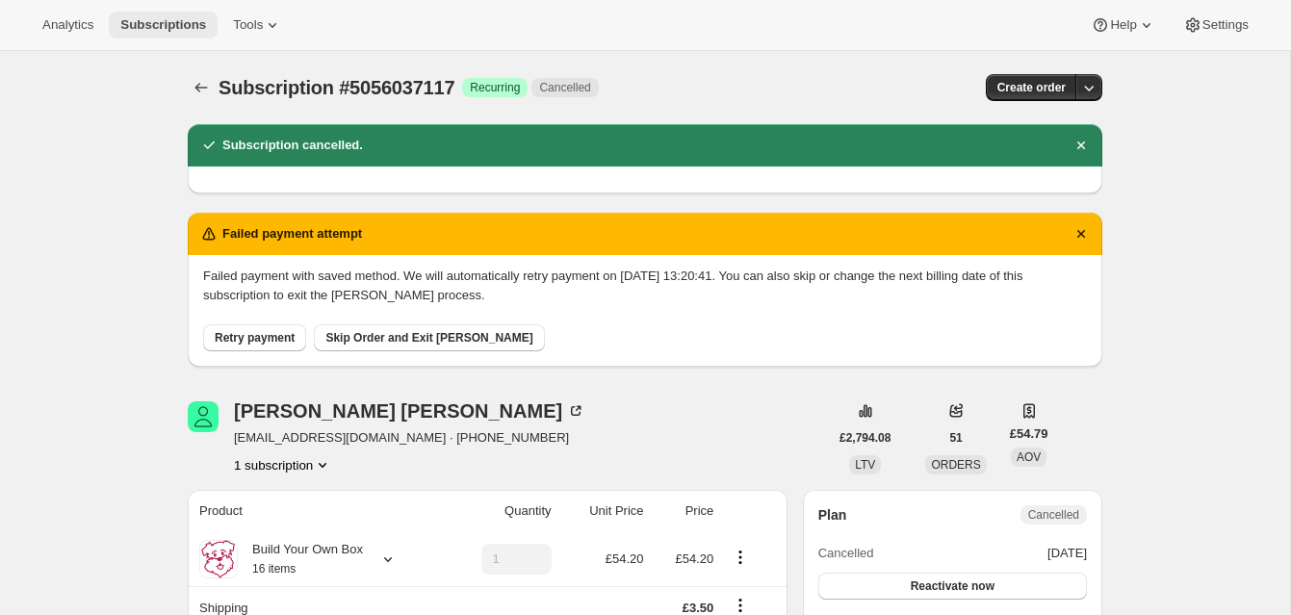
click at [185, 22] on span "Subscriptions" at bounding box center [163, 24] width 86 height 15
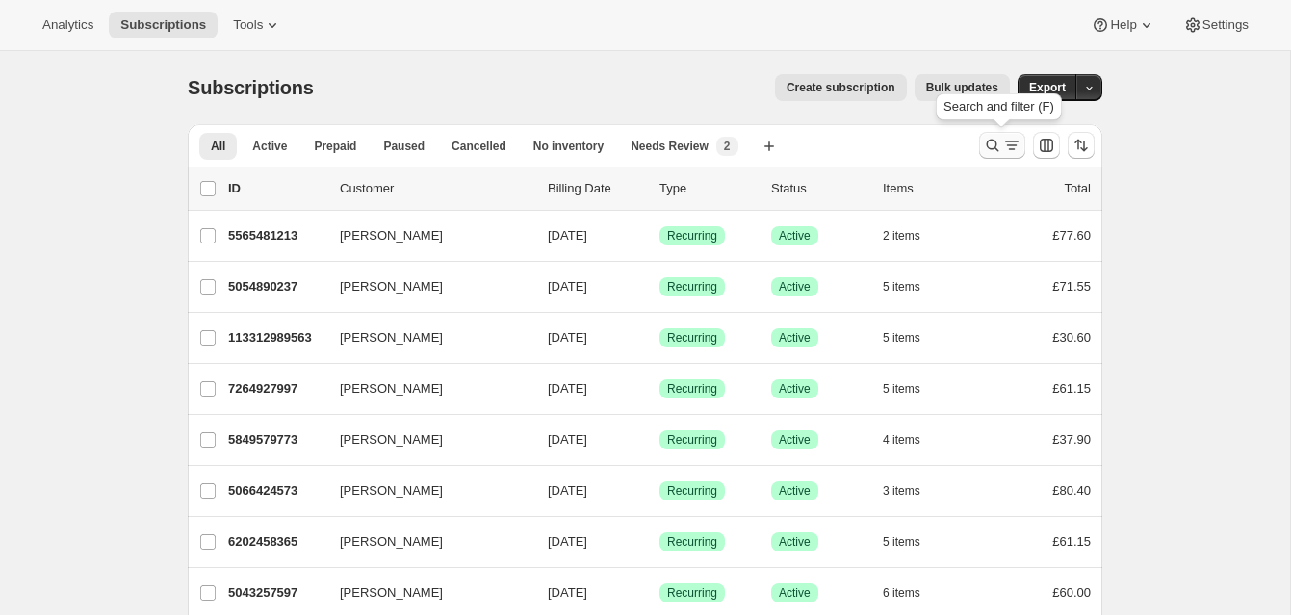
click at [990, 141] on icon "Search and filter results" at bounding box center [992, 145] width 19 height 19
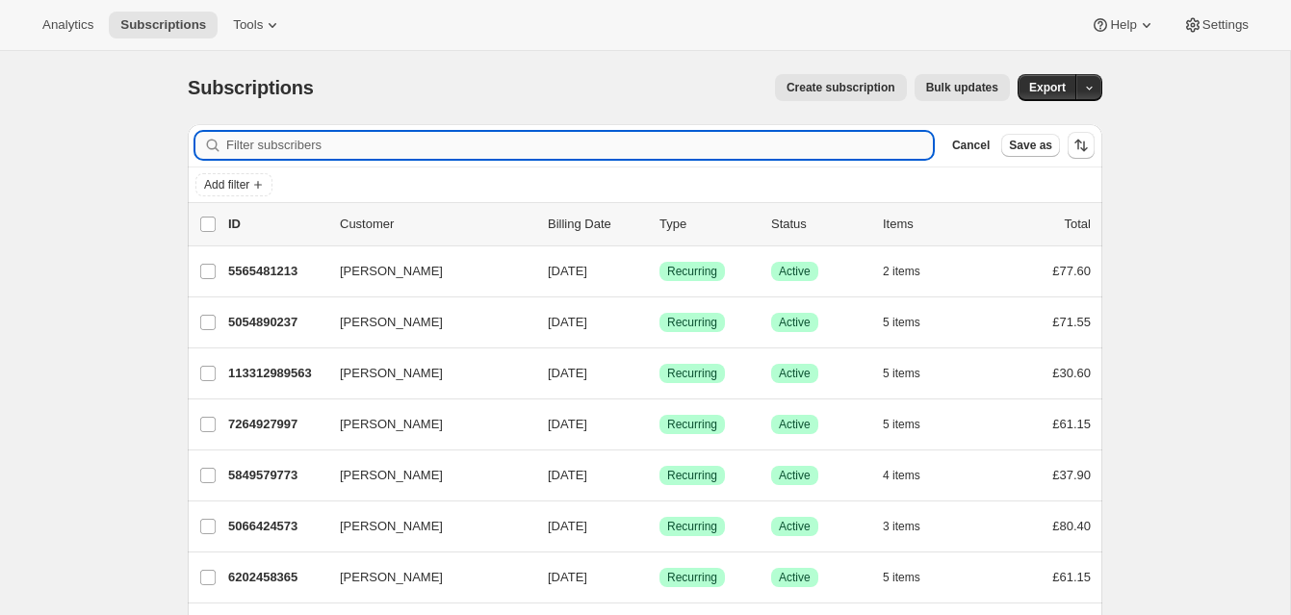
click at [399, 144] on input "Filter subscribers" at bounding box center [579, 145] width 707 height 27
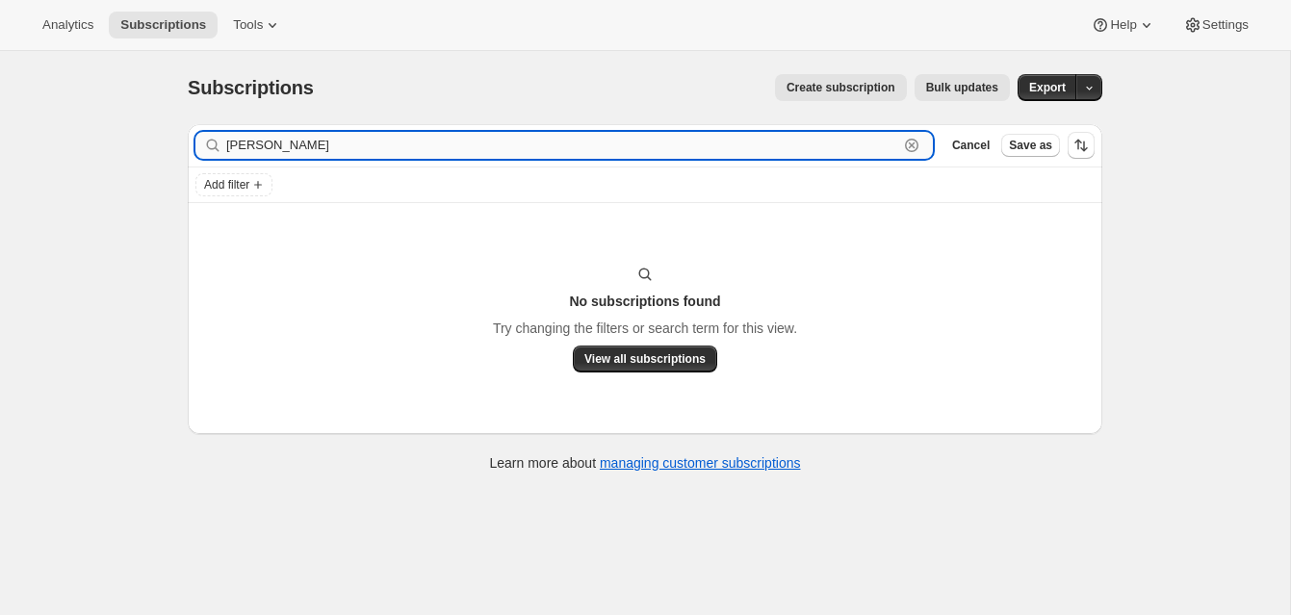
drag, startPoint x: 247, startPoint y: 147, endPoint x: 267, endPoint y: 148, distance: 19.3
click at [267, 148] on input "[PERSON_NAME]" at bounding box center [562, 145] width 672 height 27
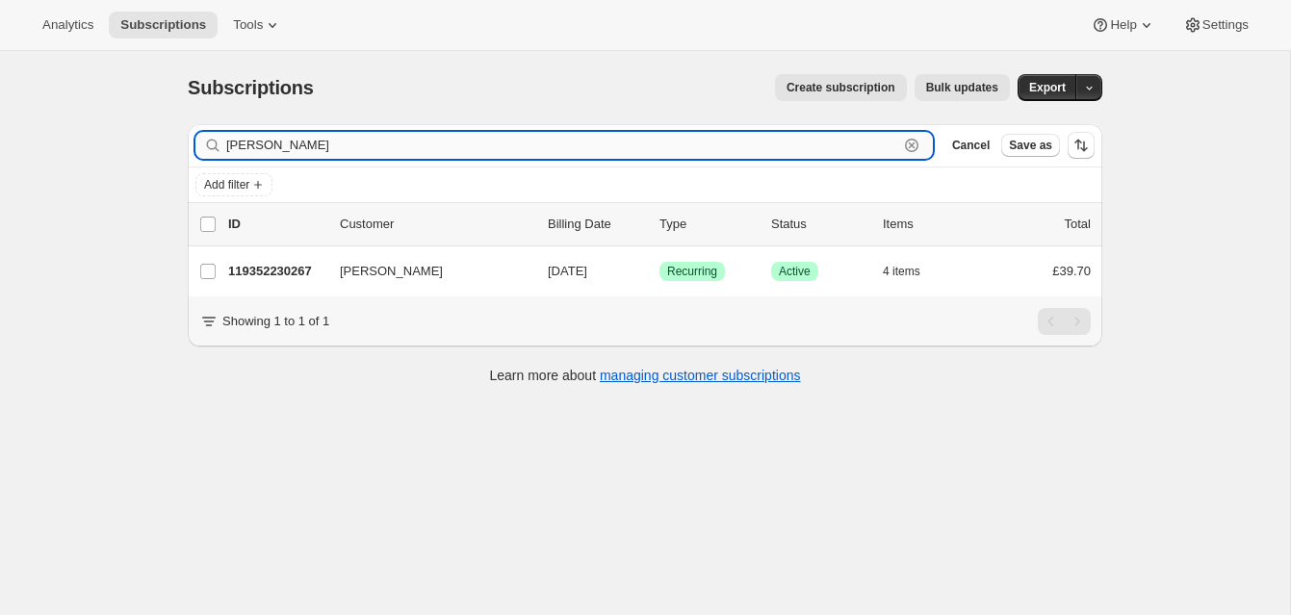
scroll to position [9, 0]
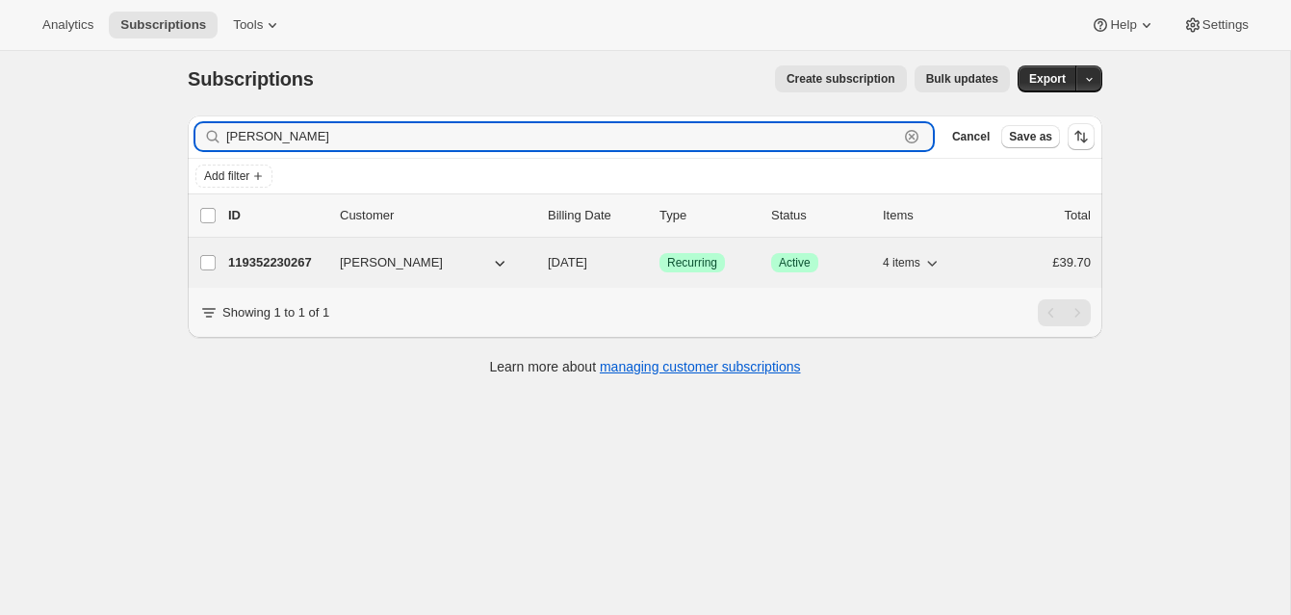
type input "[PERSON_NAME]"
click at [309, 255] on p "119352230267" at bounding box center [276, 262] width 96 height 19
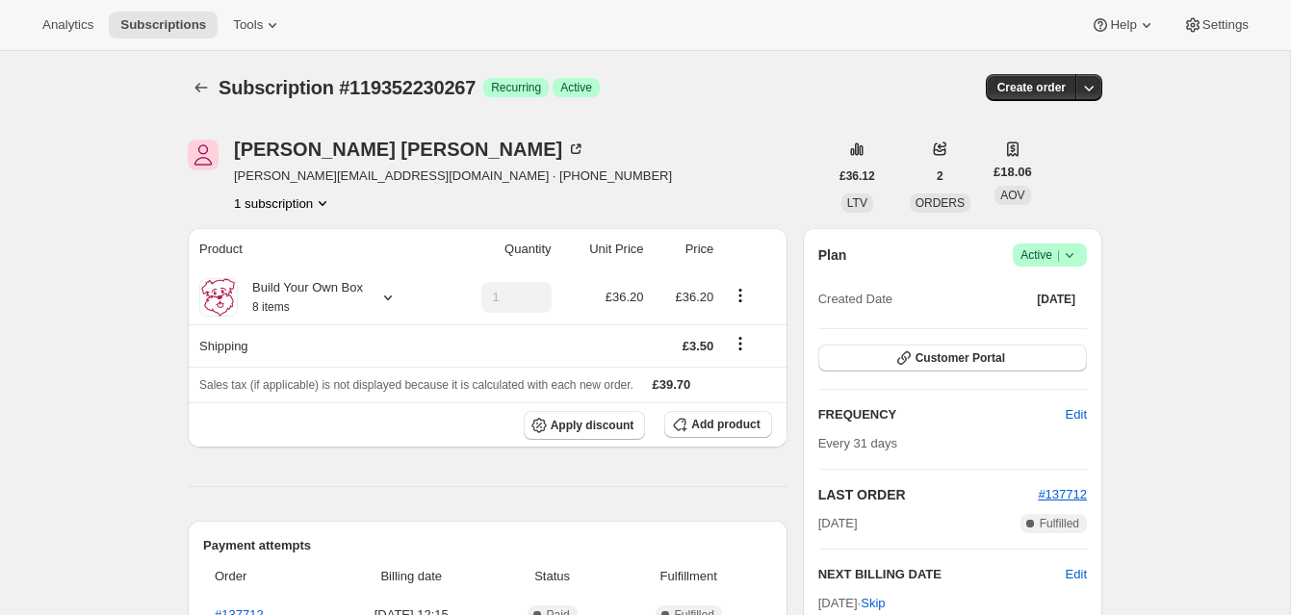
click at [1040, 251] on span "Active |" at bounding box center [1049, 254] width 59 height 19
click at [1035, 321] on span "Cancel subscription" at bounding box center [1044, 326] width 109 height 14
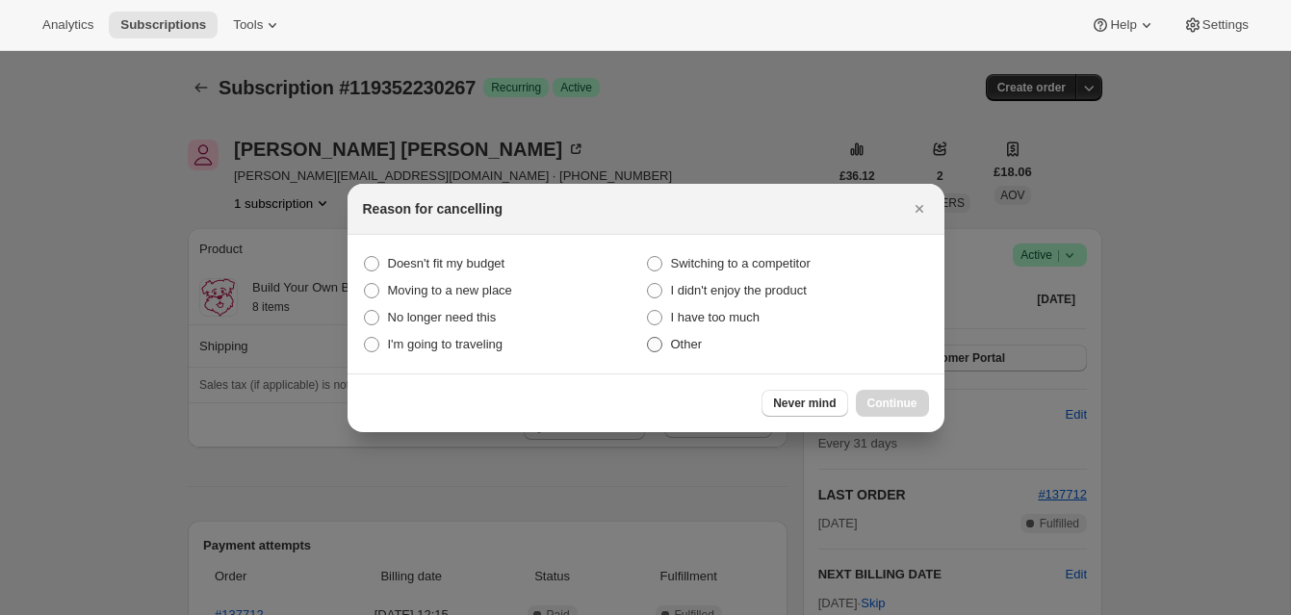
click at [660, 347] on span ":rif:" at bounding box center [654, 344] width 15 height 15
click at [648, 338] on input "Other" at bounding box center [647, 337] width 1 height 1
radio input "true"
click at [886, 398] on span "Continue" at bounding box center [892, 403] width 50 height 15
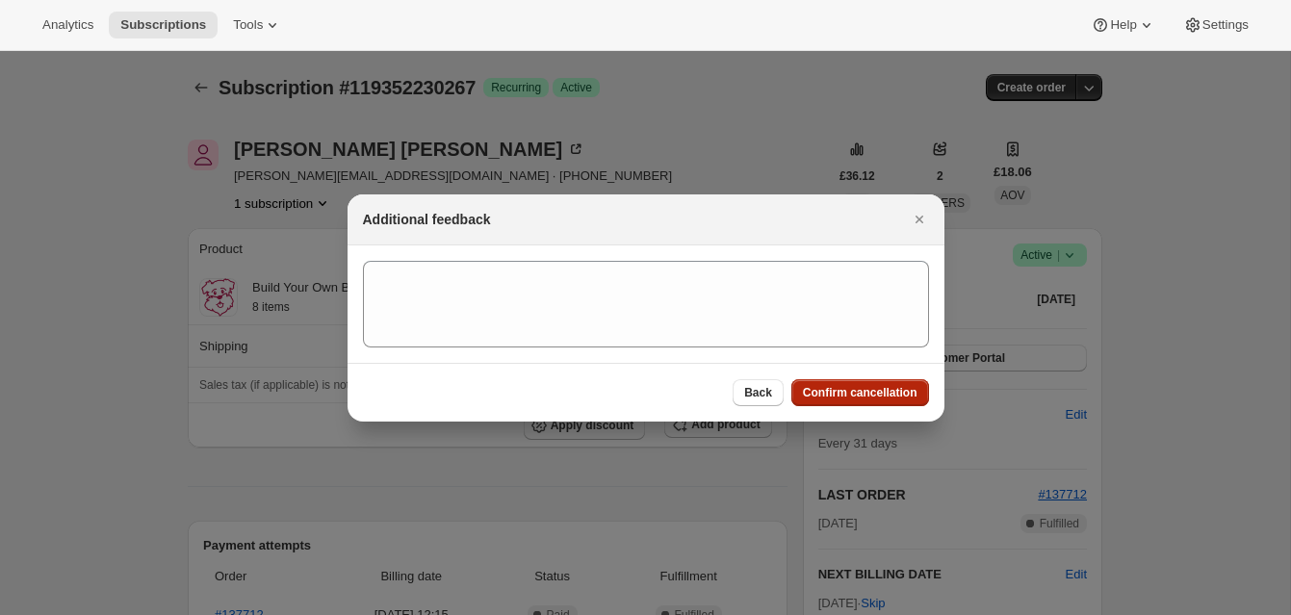
click at [884, 387] on span "Confirm cancellation" at bounding box center [860, 392] width 115 height 15
